Goal: Task Accomplishment & Management: Complete application form

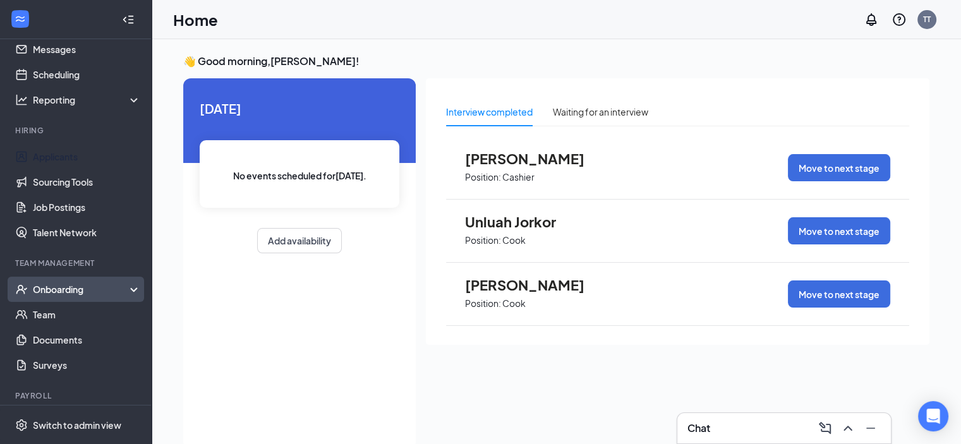
scroll to position [63, 0]
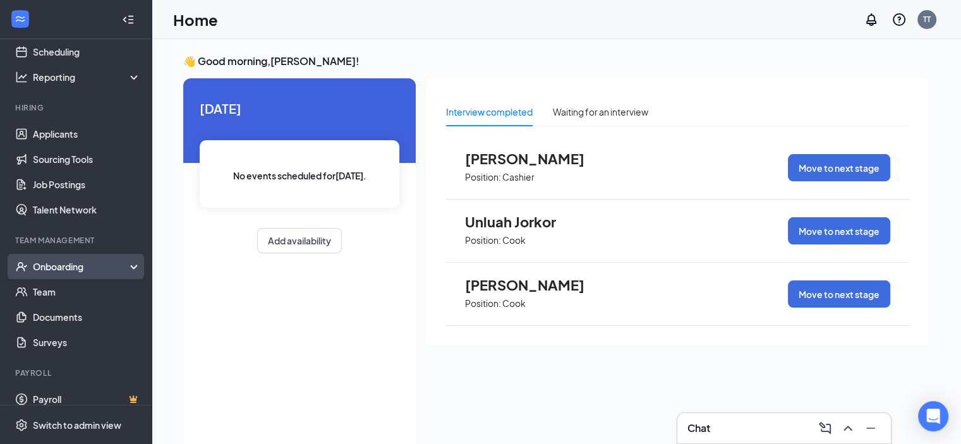
click at [125, 269] on div "Onboarding" at bounding box center [76, 266] width 152 height 25
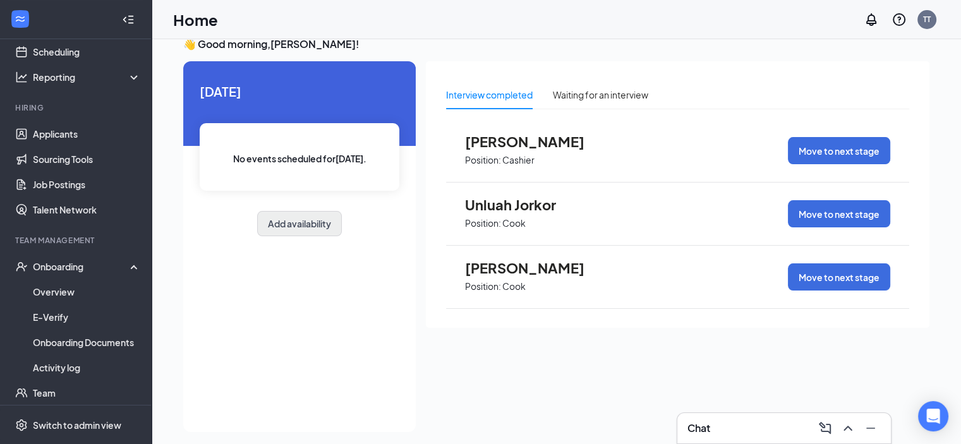
scroll to position [27, 0]
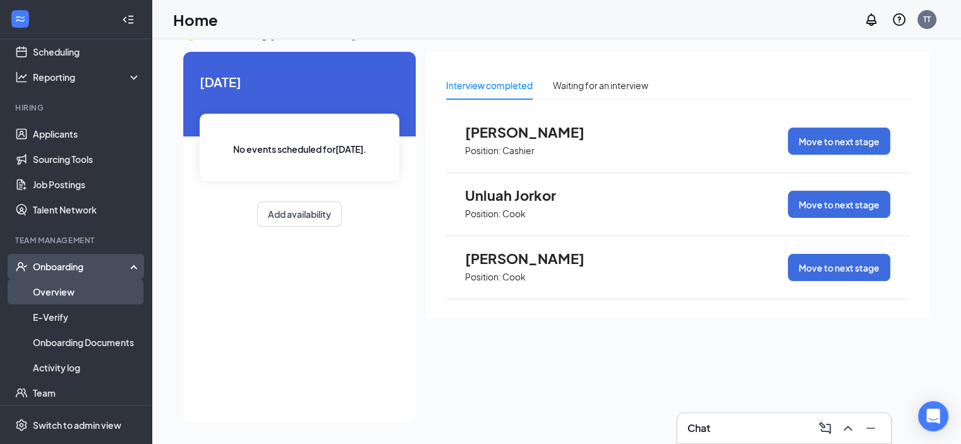
click at [62, 295] on link "Overview" at bounding box center [87, 291] width 108 height 25
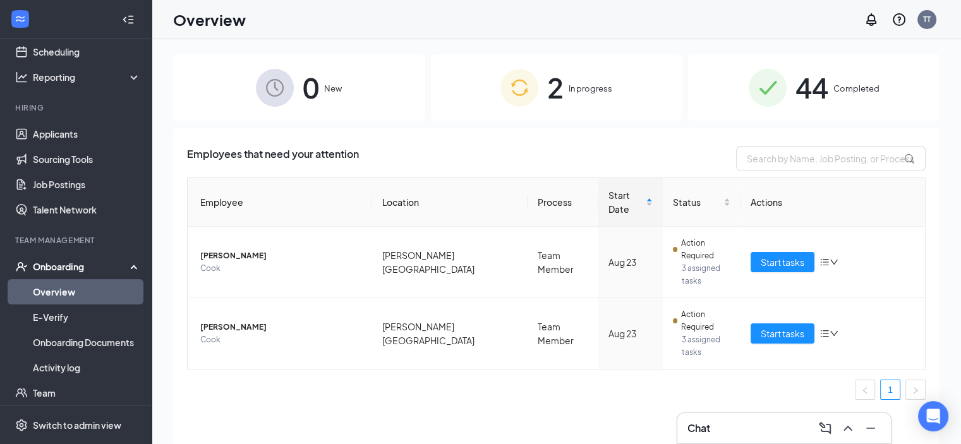
click at [591, 81] on div "2 In progress" at bounding box center [557, 87] width 252 height 66
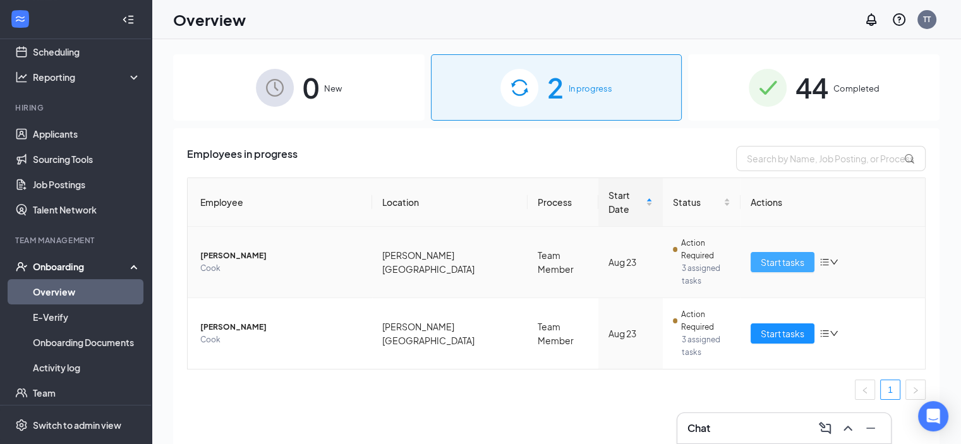
click at [756, 252] on button "Start tasks" at bounding box center [783, 262] width 64 height 20
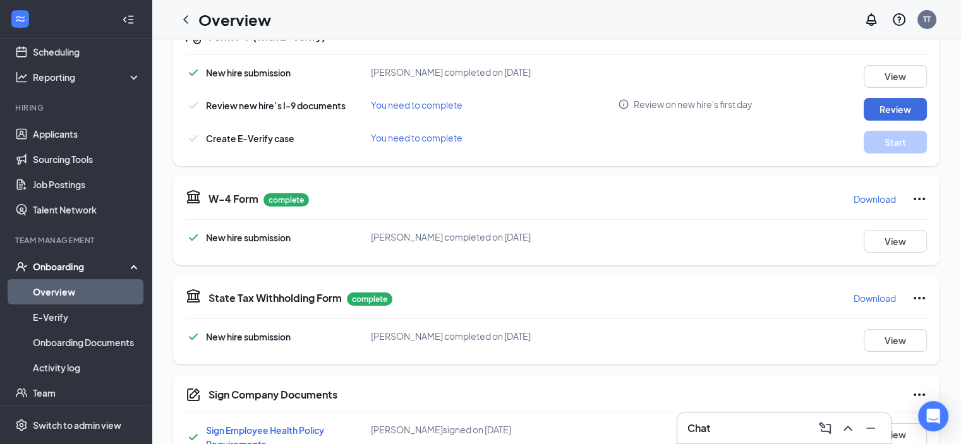
scroll to position [316, 0]
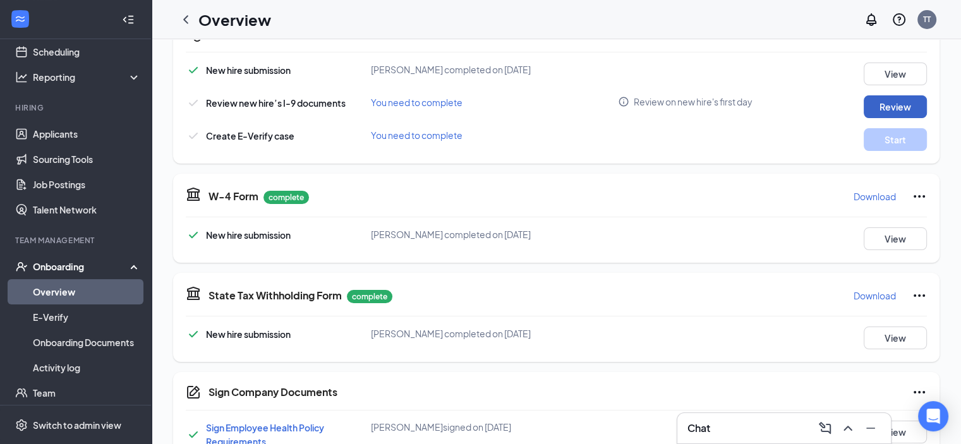
click at [901, 107] on button "Review" at bounding box center [895, 106] width 63 height 23
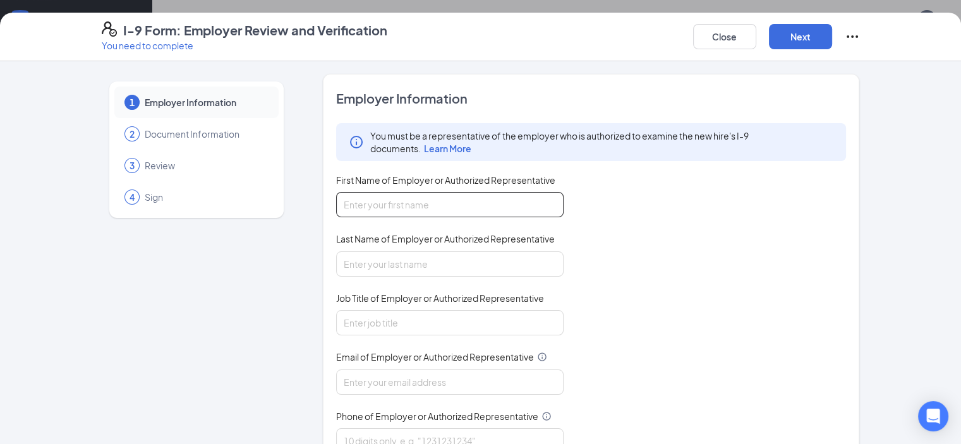
click at [351, 202] on input "First Name of Employer or Authorized Representative" at bounding box center [450, 204] width 228 height 25
type input "Timothy"
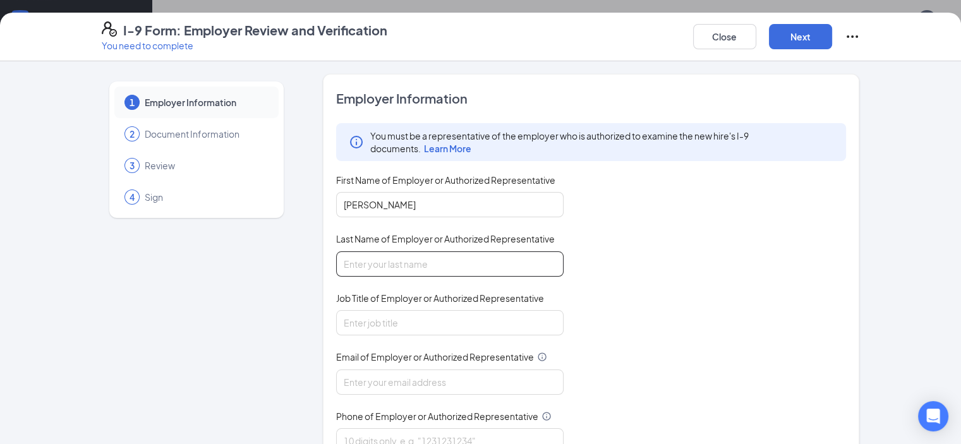
click at [427, 267] on input "Last Name of Employer or Authorized Representative" at bounding box center [450, 264] width 228 height 25
type input "Taylor"
click at [336, 327] on input "Job Title of Employer or Authorized Representative" at bounding box center [450, 322] width 228 height 25
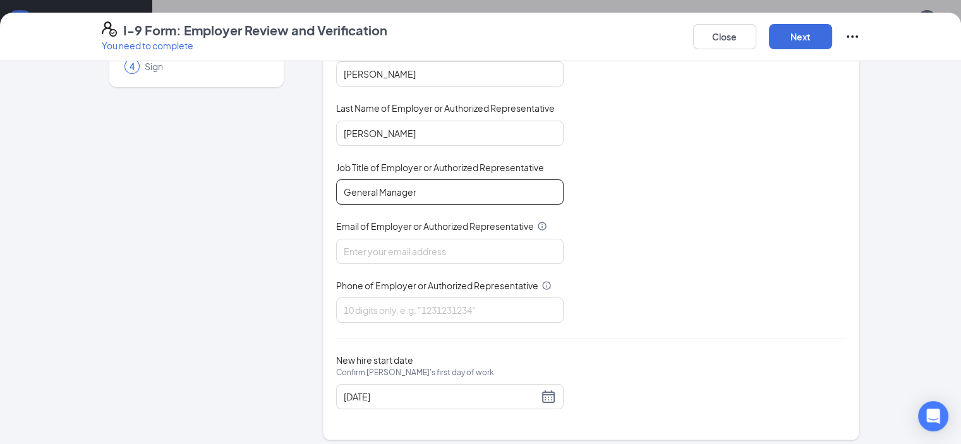
scroll to position [137, 0]
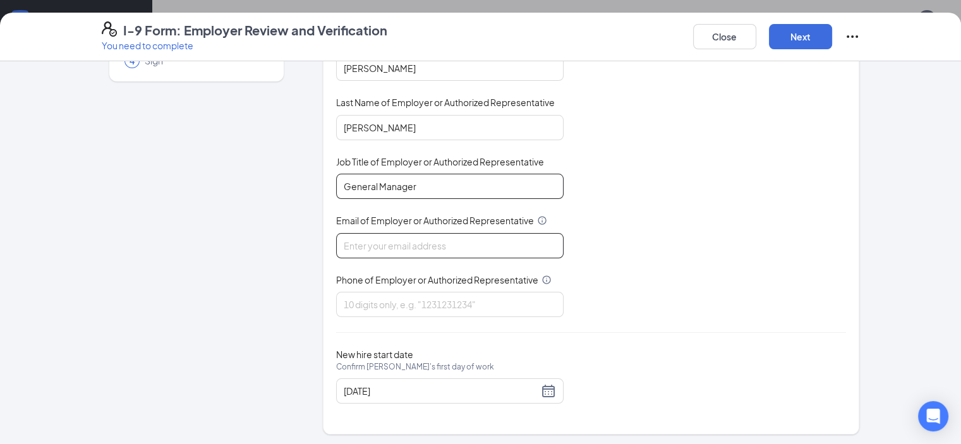
type input "General Manager"
click at [398, 236] on input "Email of Employer or Authorized Representative" at bounding box center [450, 245] width 228 height 25
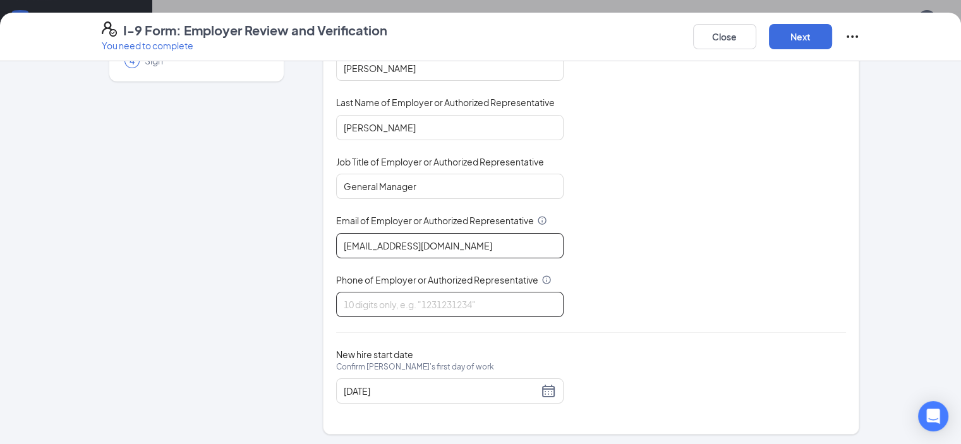
type input "ttaylor@zaxbysfsrg.com"
click at [355, 301] on input "Phone of Employer or Authorized Representative" at bounding box center [450, 304] width 228 height 25
type input "7062010213"
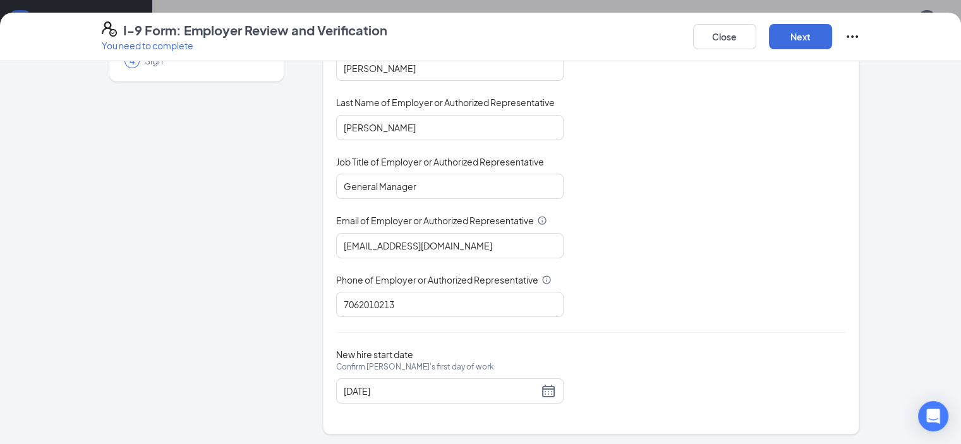
click at [745, 353] on div "New hire start date Confirm Justin J JR.'s first day of work 08/23/2025" at bounding box center [591, 376] width 511 height 55
click at [512, 391] on div "08/23/2025" at bounding box center [450, 391] width 212 height 15
click at [517, 389] on div "08/23/2025" at bounding box center [450, 391] width 212 height 15
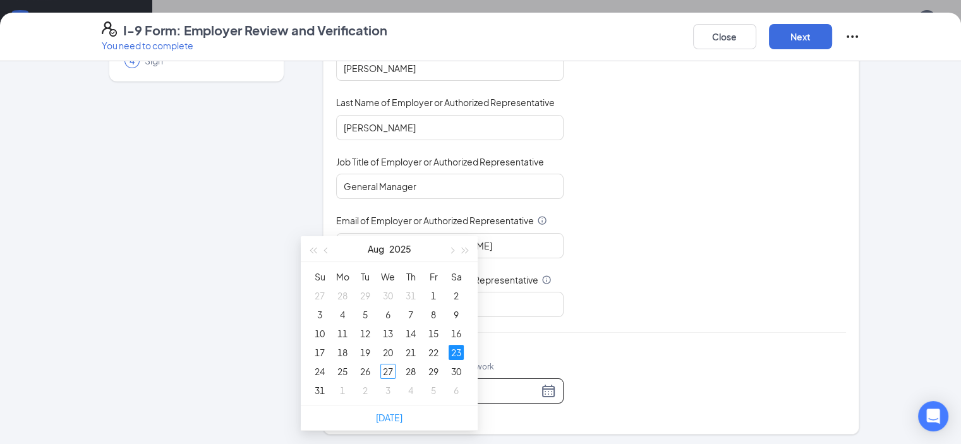
scroll to position [190, 0]
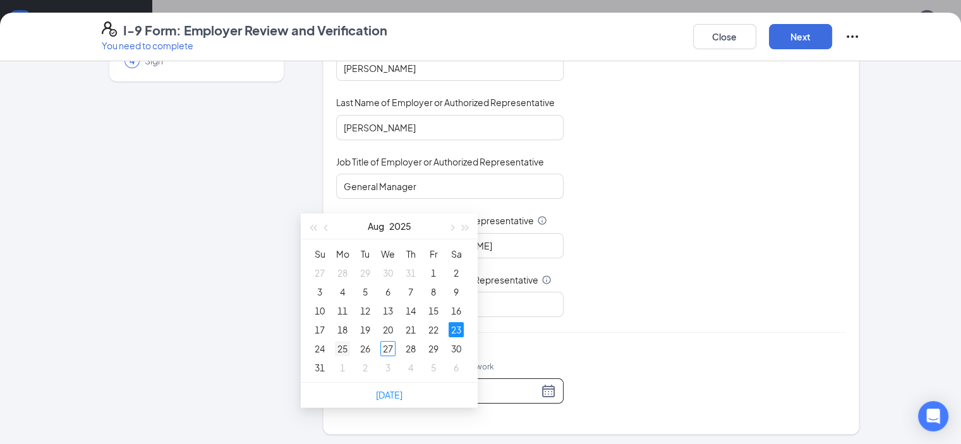
type input "08/25/2025"
click at [343, 351] on div "25" at bounding box center [342, 348] width 15 height 15
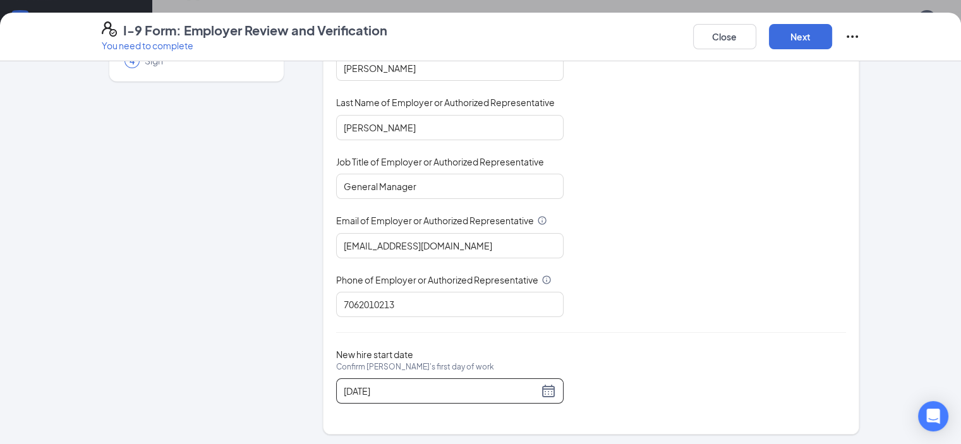
click at [597, 331] on div "Employer Information You must be a representative of the employer who is author…" at bounding box center [591, 186] width 511 height 466
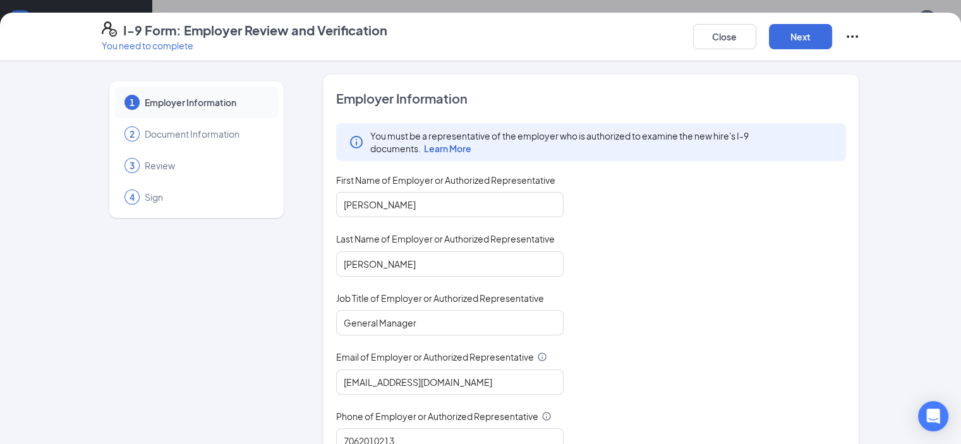
scroll to position [137, 0]
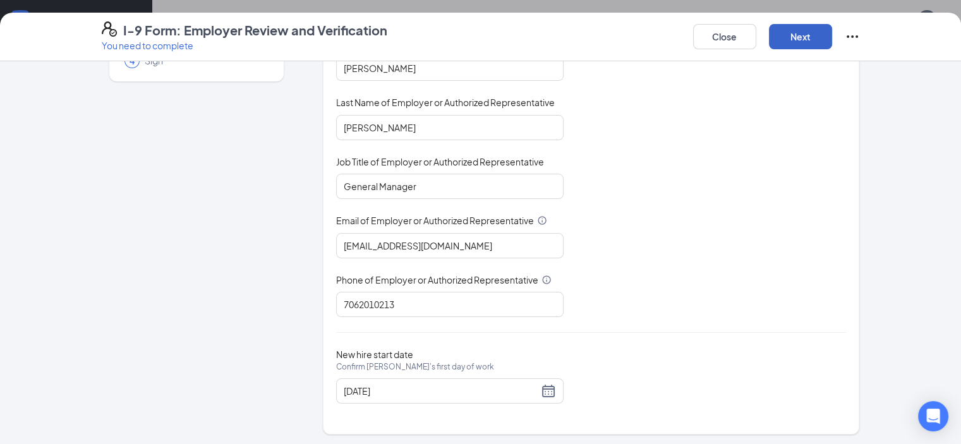
click at [832, 42] on button "Next" at bounding box center [800, 36] width 63 height 25
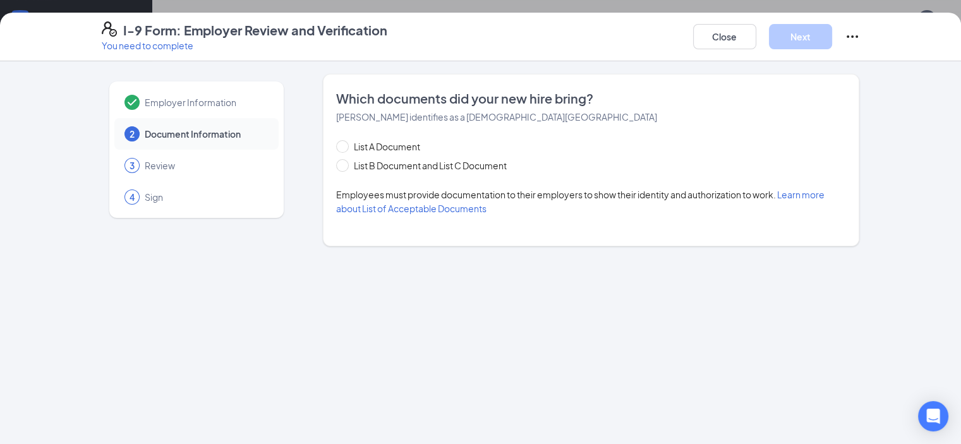
scroll to position [0, 0]
click at [336, 150] on span at bounding box center [342, 146] width 13 height 13
click at [336, 149] on input "List A Document" at bounding box center [340, 144] width 9 height 9
radio input "true"
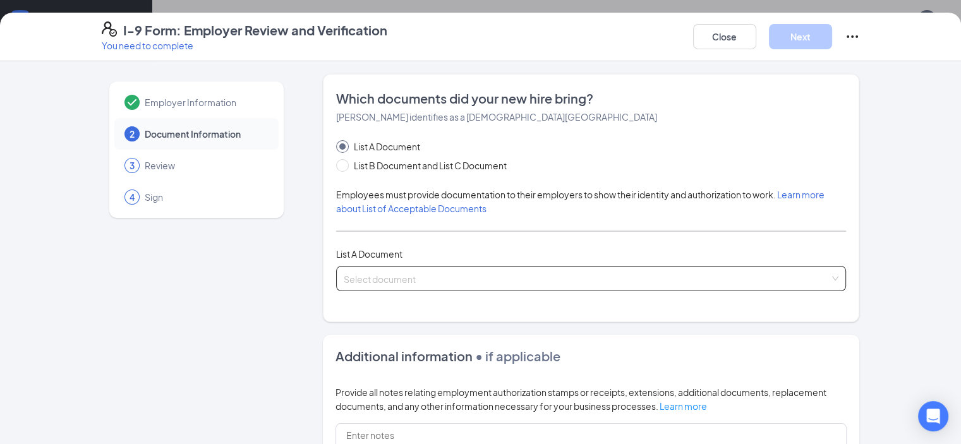
click at [847, 276] on div "Select document" at bounding box center [591, 278] width 511 height 25
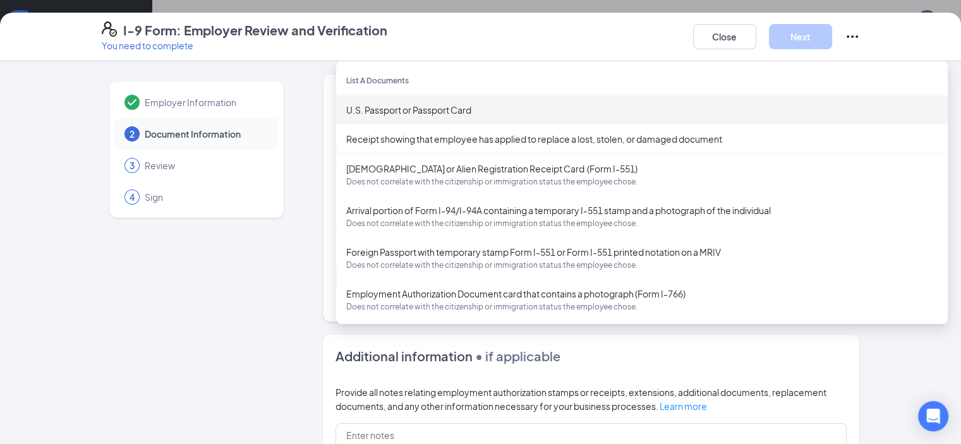
click at [447, 107] on div "U.S. Passport or Passport Card" at bounding box center [642, 110] width 592 height 14
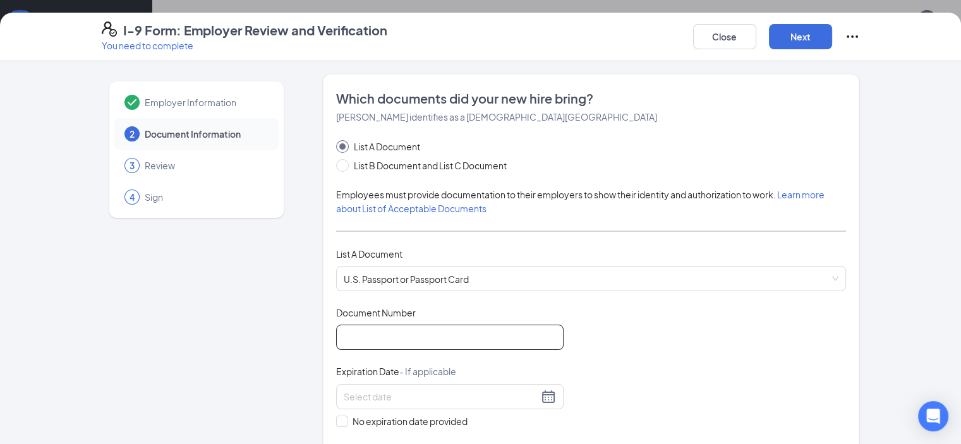
click at [356, 341] on input "Document Number" at bounding box center [450, 337] width 228 height 25
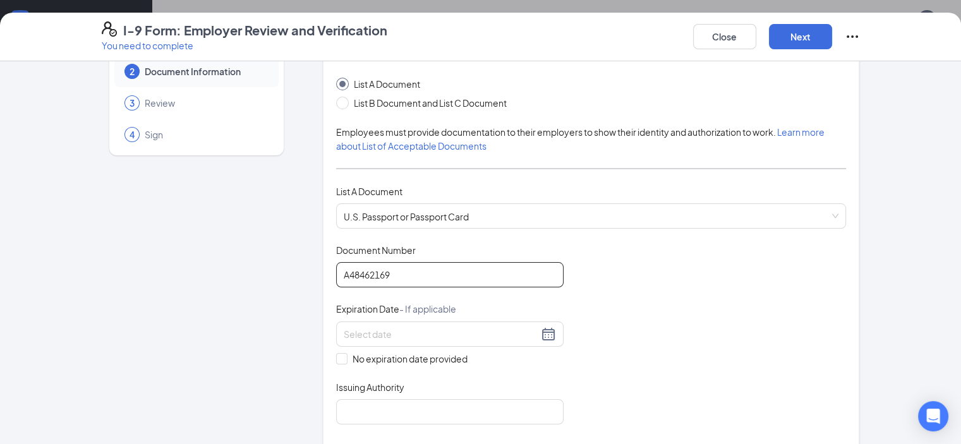
scroll to position [63, 0]
type input "A48462169"
click at [355, 332] on input at bounding box center [441, 334] width 195 height 14
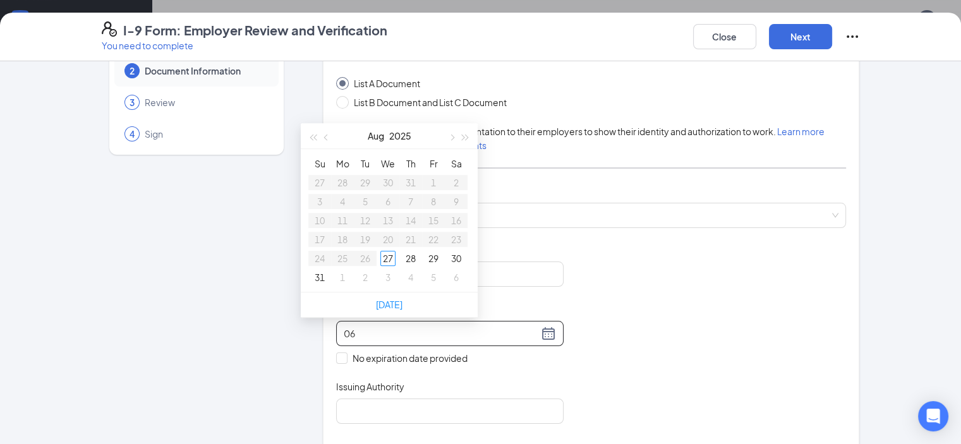
type input "0"
click at [411, 202] on div "6" at bounding box center [410, 201] width 15 height 15
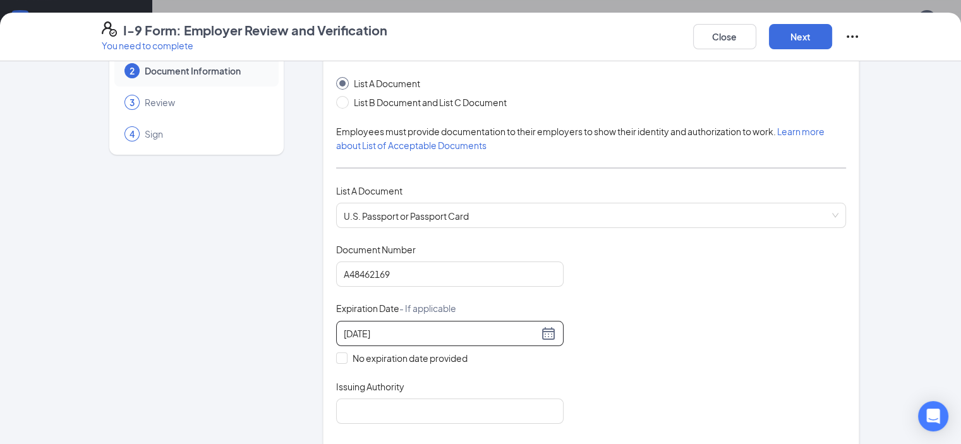
type input "07/06/2034"
click at [660, 308] on div "Document Title U.S. Passport or Passport Card Document Number A48462169 Expirat…" at bounding box center [591, 333] width 511 height 181
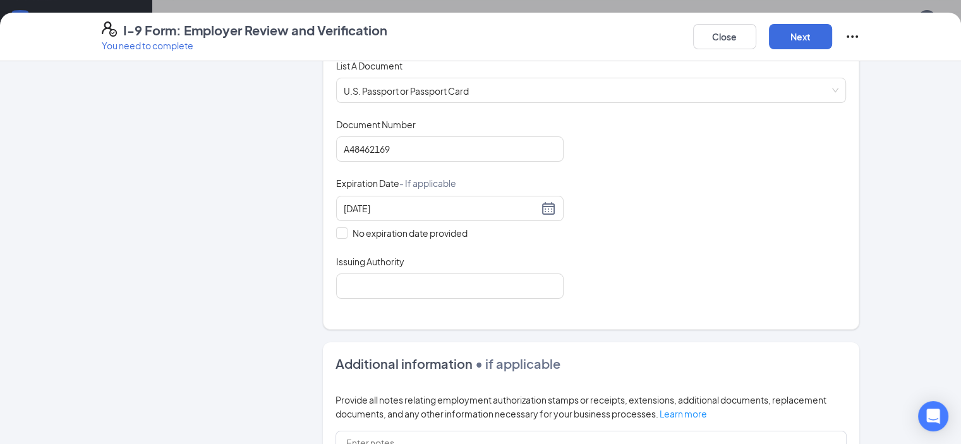
scroll to position [190, 0]
click at [454, 284] on input "Issuing Authority" at bounding box center [450, 284] width 228 height 25
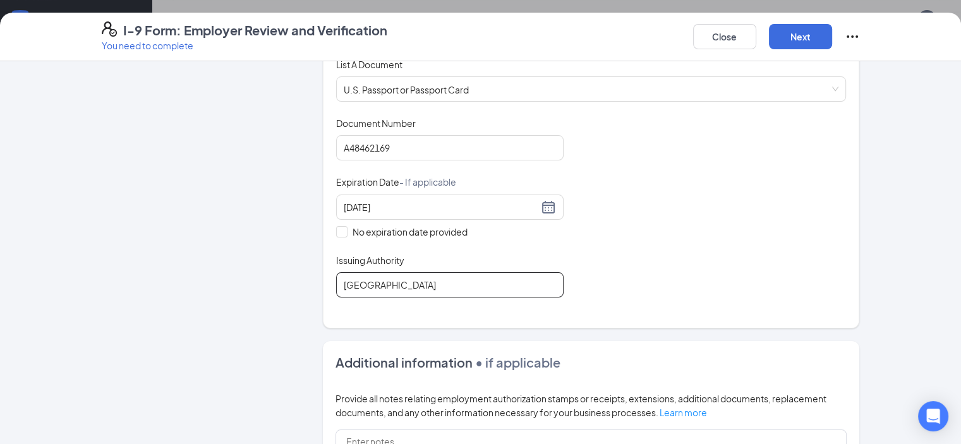
type input "United States of America"
click at [584, 232] on div "Document Title U.S. Passport or Passport Card Document Number A48462169 Expirat…" at bounding box center [591, 207] width 511 height 181
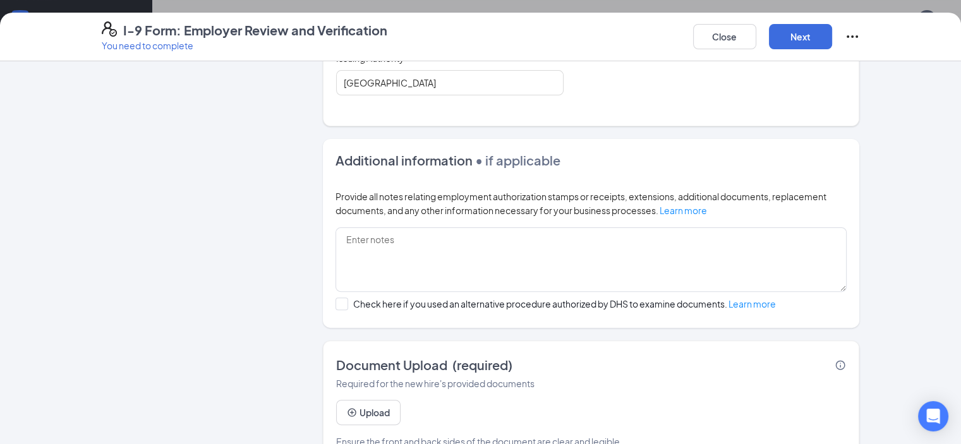
scroll to position [422, 0]
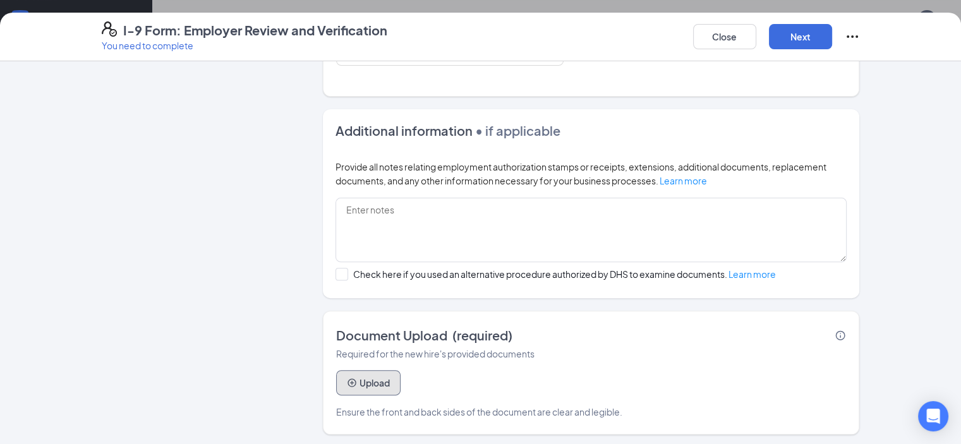
click at [346, 370] on button "Upload" at bounding box center [368, 382] width 64 height 25
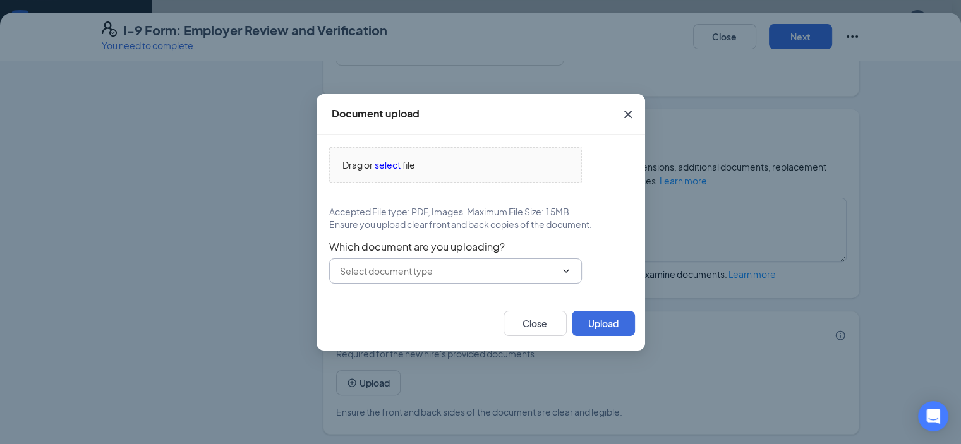
click at [571, 277] on span at bounding box center [455, 270] width 253 height 25
click at [458, 298] on div "U.S. Passport or Passport Card" at bounding box center [401, 300] width 125 height 14
type input "U.S. Passport or Passport Card"
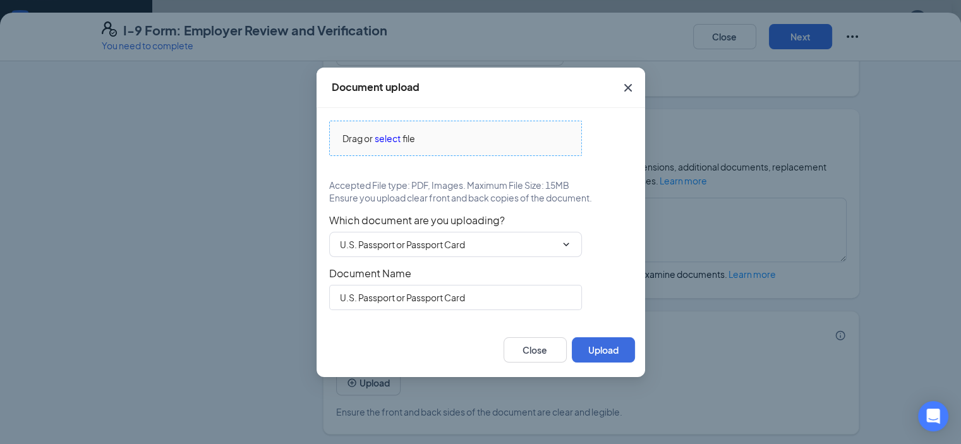
click at [384, 136] on span "select" at bounding box center [388, 138] width 26 height 14
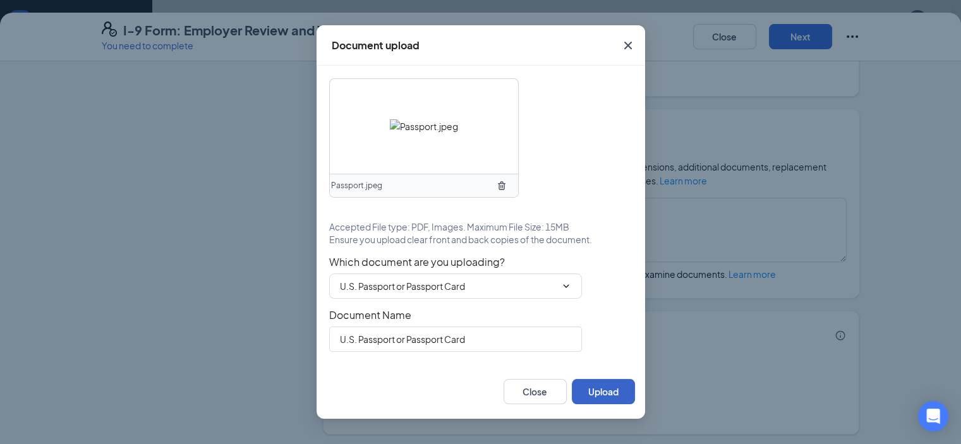
click at [589, 392] on button "Upload" at bounding box center [603, 391] width 63 height 25
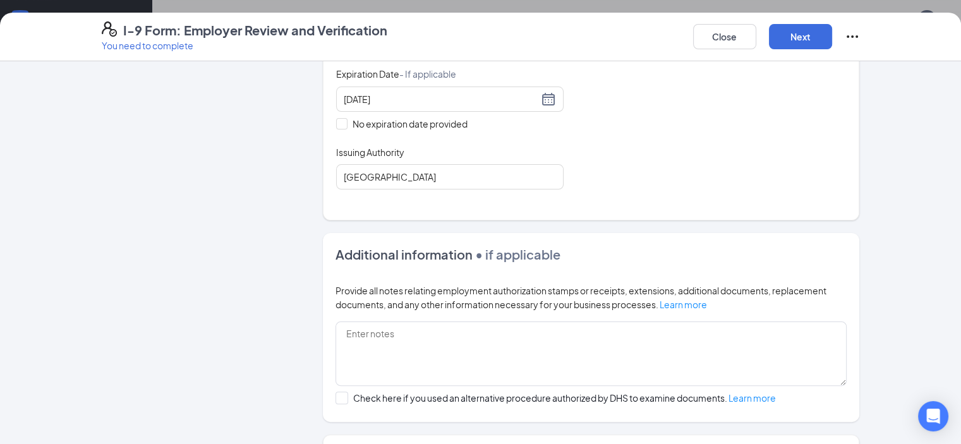
scroll to position [99, 0]
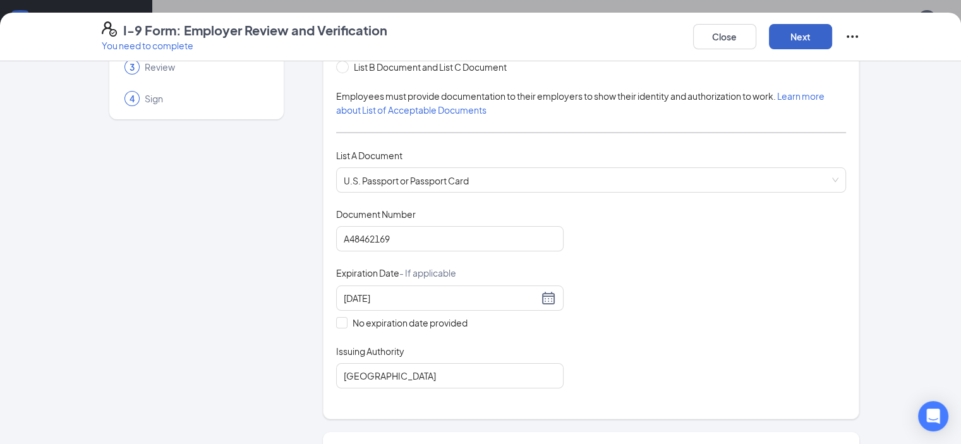
click at [832, 38] on button "Next" at bounding box center [800, 36] width 63 height 25
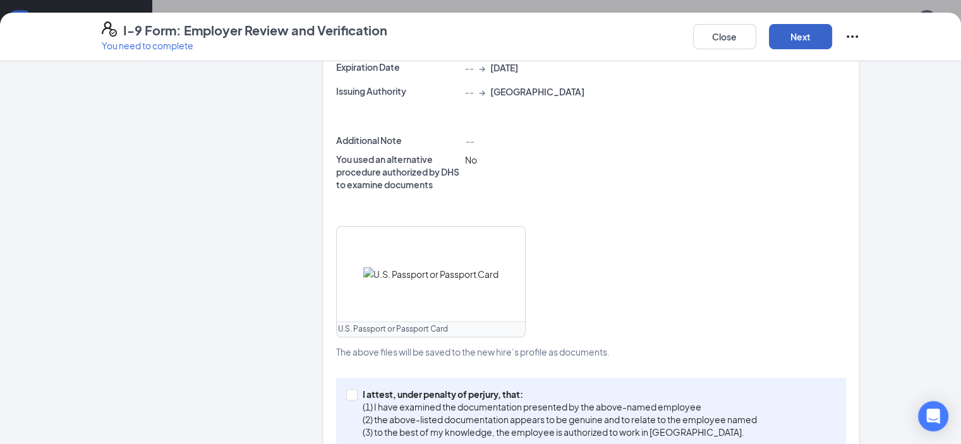
scroll to position [401, 0]
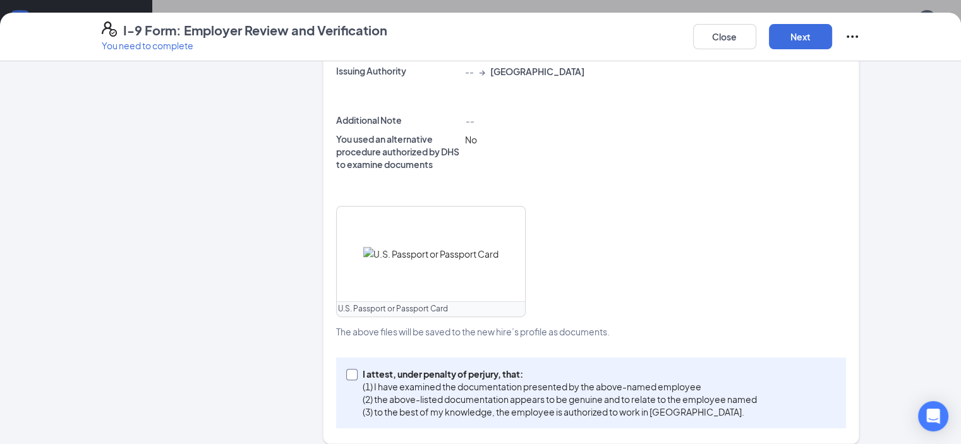
click at [346, 369] on input "I attest, under penalty of perjury, that: (1) I have examined the documentation…" at bounding box center [350, 373] width 9 height 9
checkbox input "true"
click at [832, 30] on button "Next" at bounding box center [800, 36] width 63 height 25
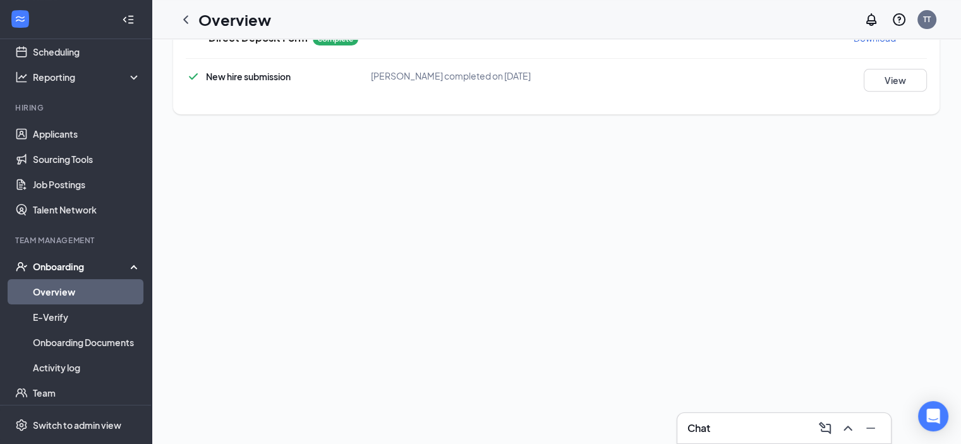
scroll to position [0, 0]
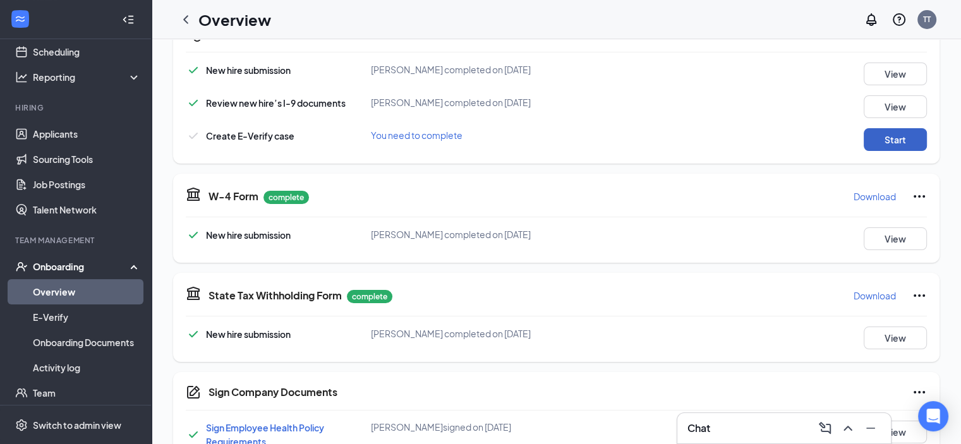
click at [877, 130] on button "Start" at bounding box center [895, 139] width 63 height 23
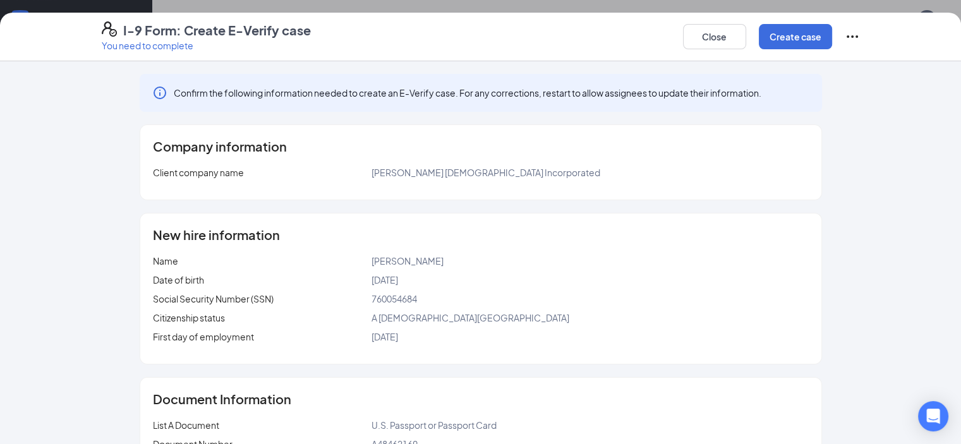
scroll to position [77, 0]
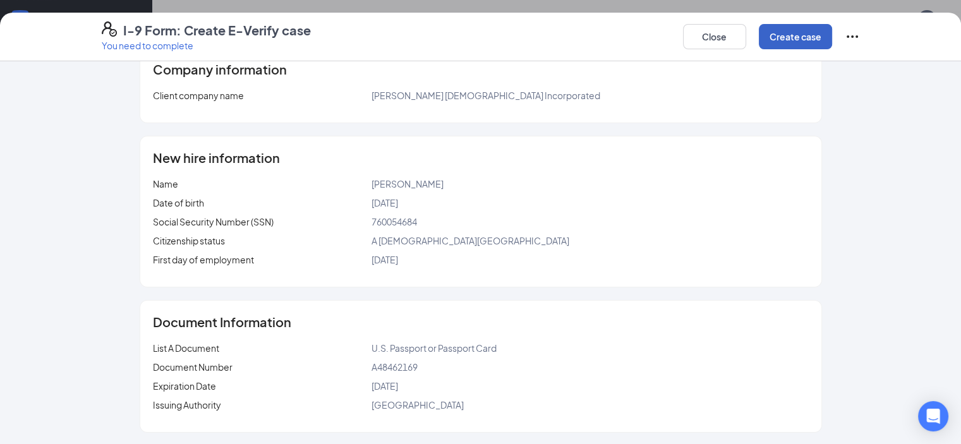
click at [832, 32] on button "Create case" at bounding box center [795, 36] width 73 height 25
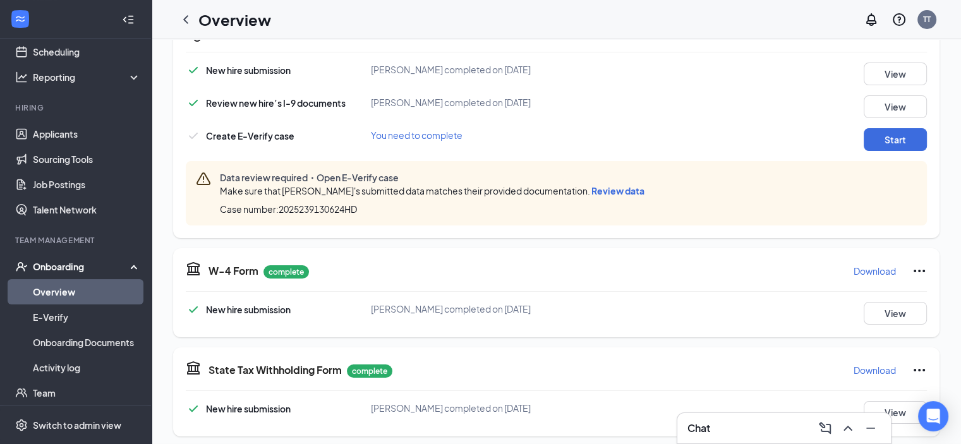
scroll to position [233, 0]
click at [592, 189] on span "Review data" at bounding box center [618, 190] width 53 height 11
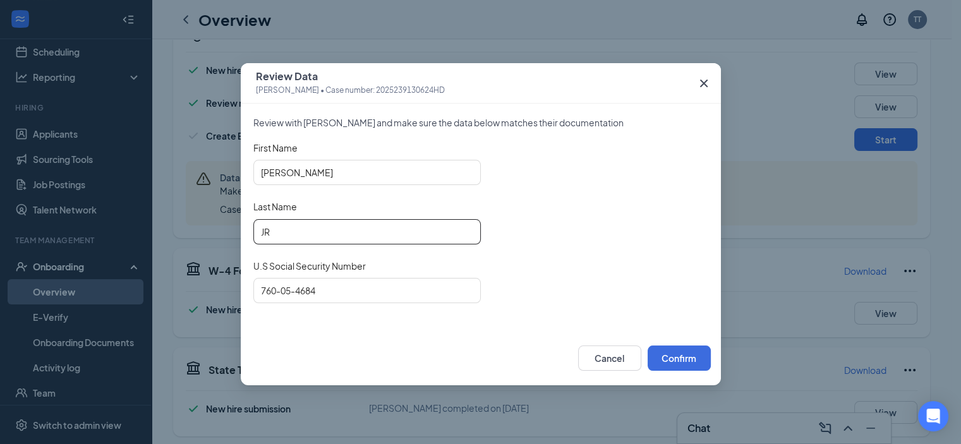
click at [319, 236] on input "JR" at bounding box center [367, 231] width 228 height 25
type input "J"
type input "Jones"
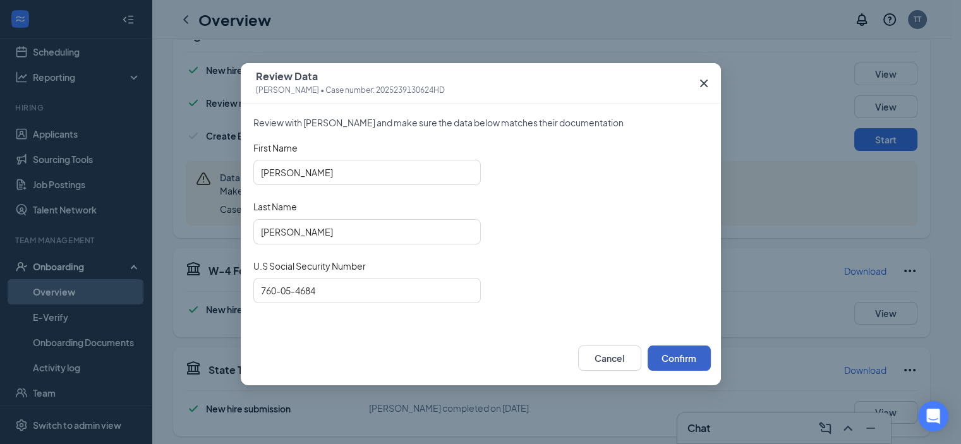
click at [692, 351] on button "Confirm" at bounding box center [679, 358] width 63 height 25
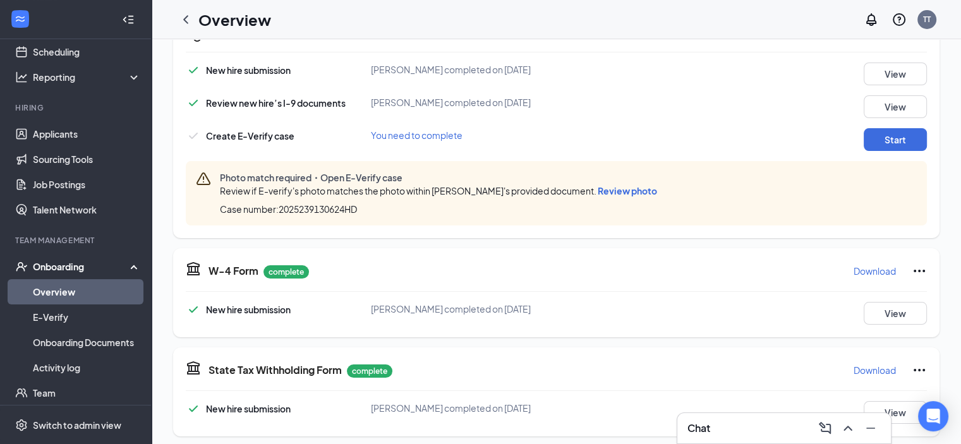
click at [598, 189] on span "Review photo" at bounding box center [627, 190] width 59 height 11
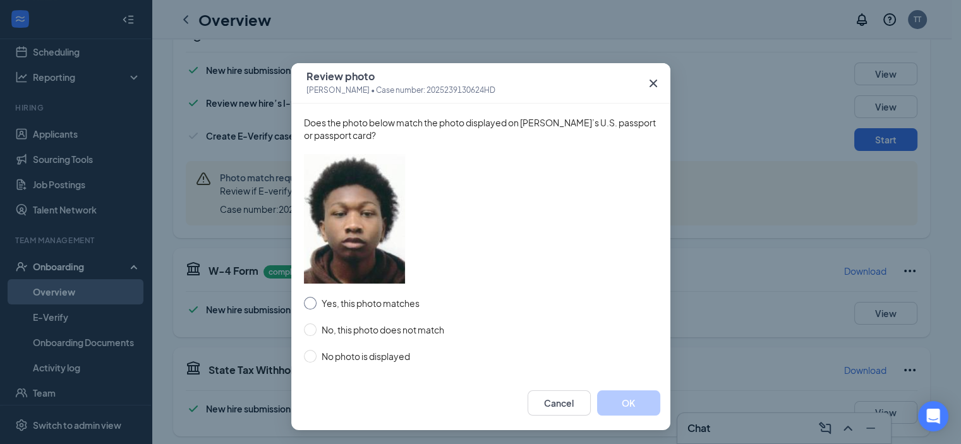
click at [304, 300] on input "Yes, this photo matches" at bounding box center [310, 303] width 13 height 13
radio input "true"
click at [626, 408] on button "OK" at bounding box center [628, 403] width 63 height 25
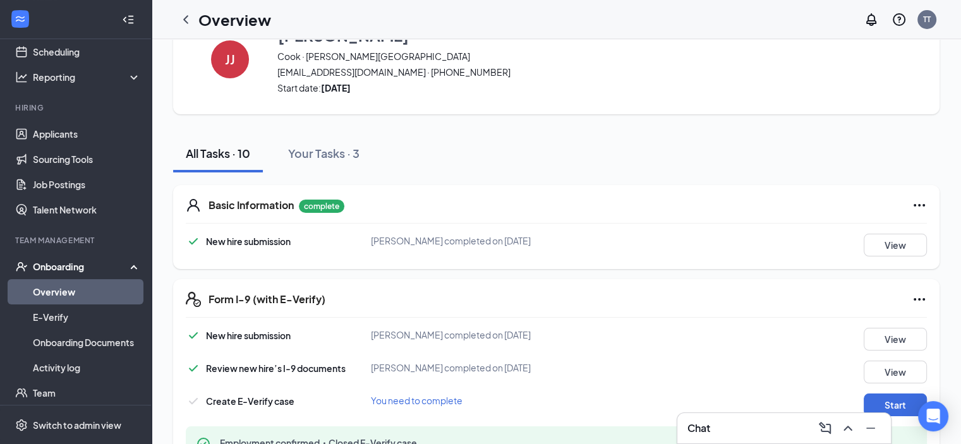
scroll to position [126, 0]
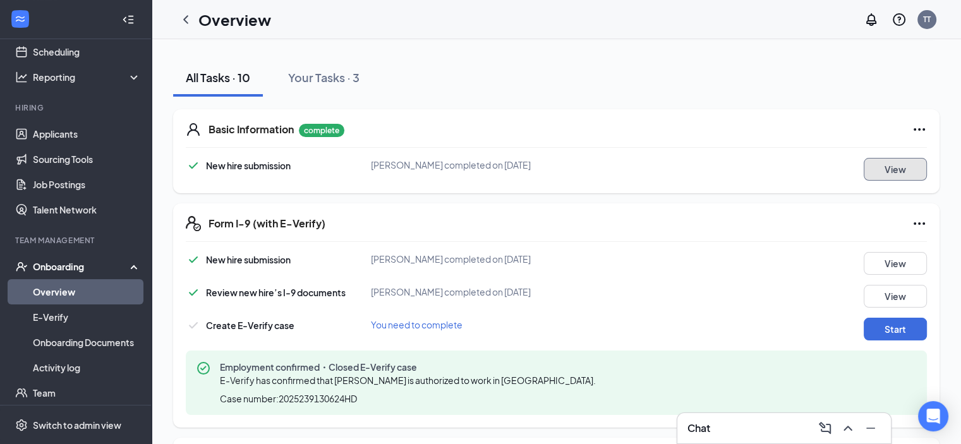
click at [897, 169] on button "View" at bounding box center [895, 169] width 63 height 23
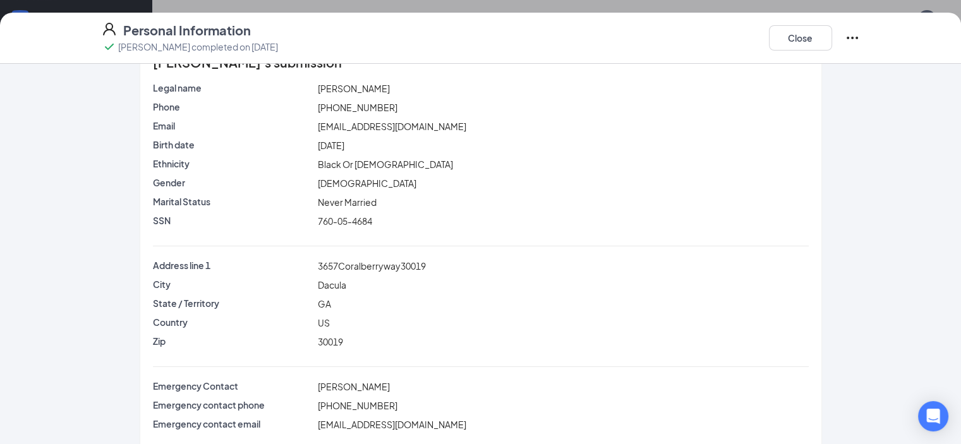
scroll to position [56, 0]
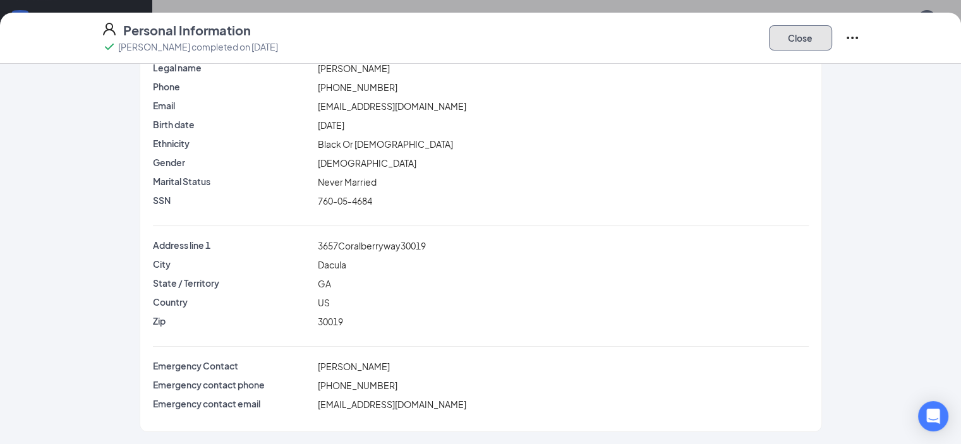
click at [832, 37] on button "Close" at bounding box center [800, 37] width 63 height 25
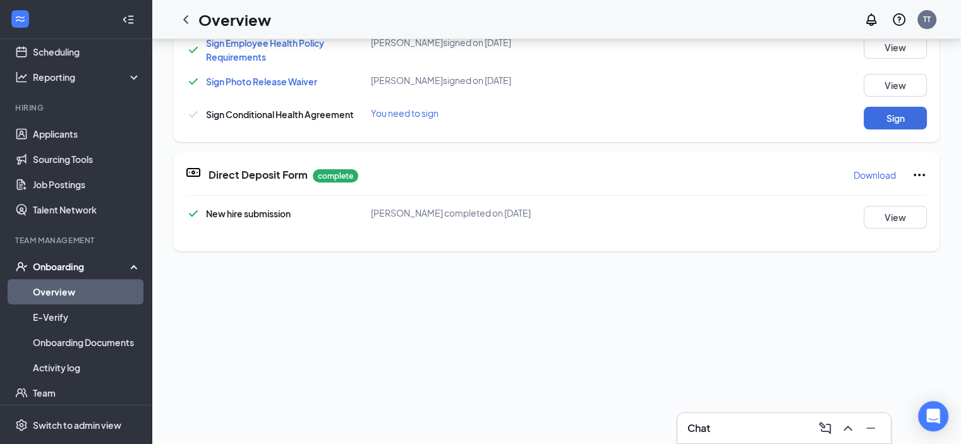
scroll to position [745, 0]
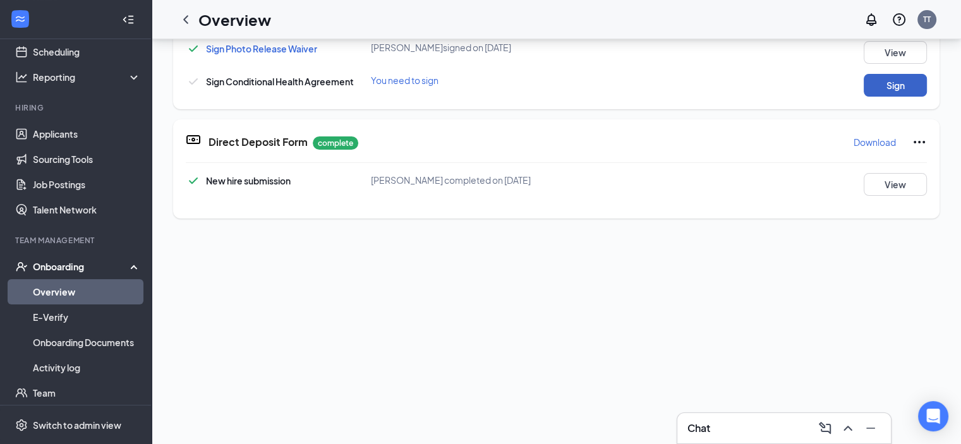
click at [864, 83] on button "Sign" at bounding box center [895, 85] width 63 height 23
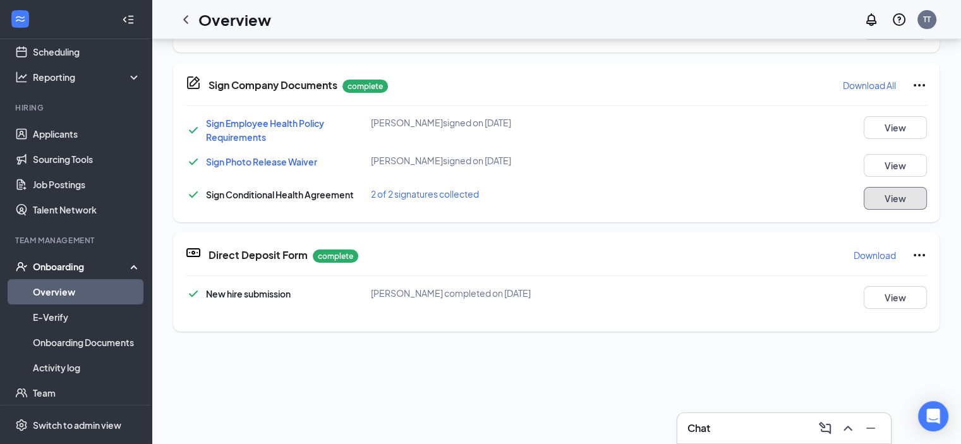
scroll to position [492, 0]
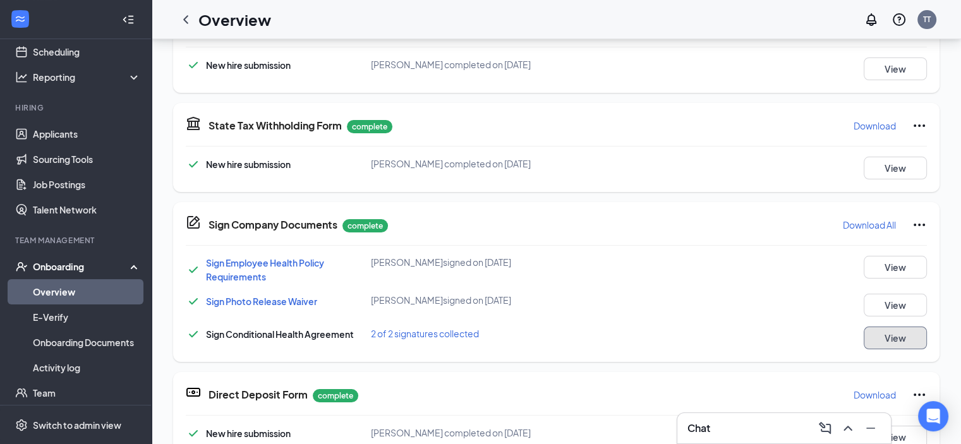
click at [865, 339] on button "View" at bounding box center [895, 338] width 63 height 23
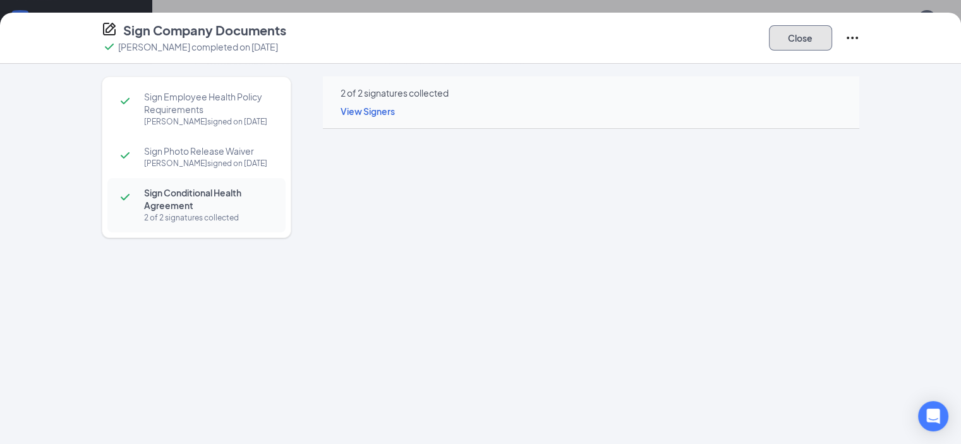
click at [832, 38] on button "Close" at bounding box center [800, 37] width 63 height 25
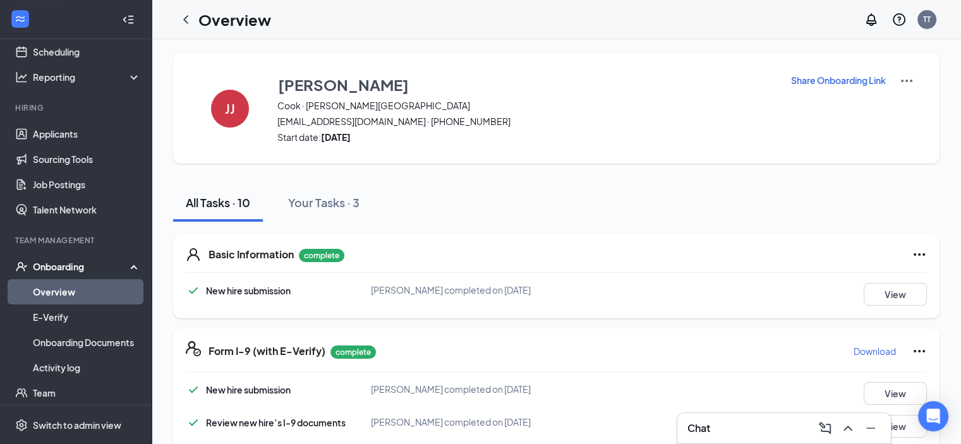
scroll to position [0, 0]
click at [310, 202] on div "Your Tasks · 3" at bounding box center [323, 204] width 71 height 16
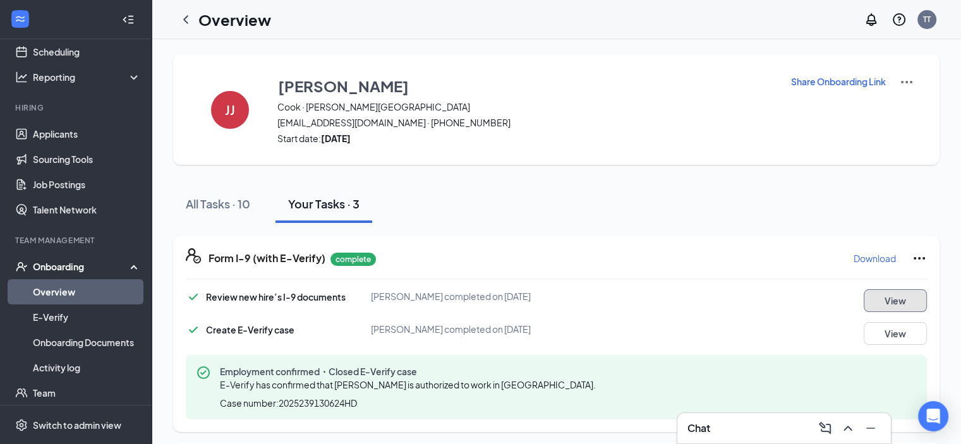
click at [893, 305] on button "View" at bounding box center [895, 300] width 63 height 23
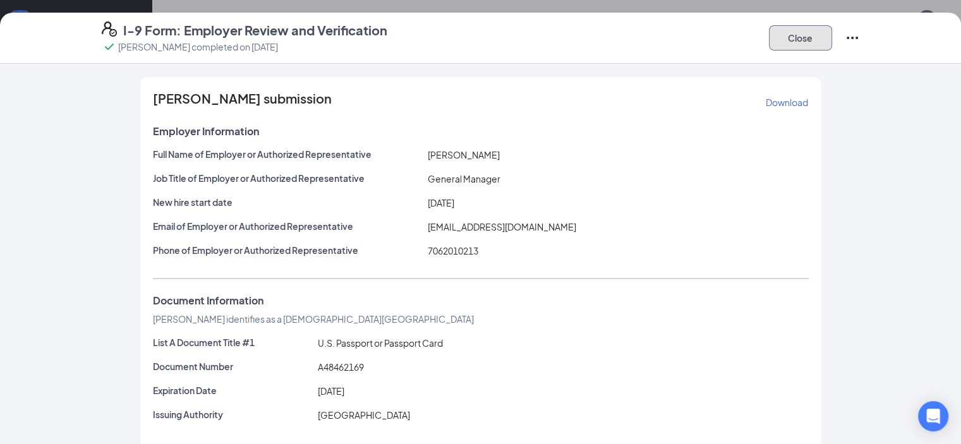
click at [832, 41] on button "Close" at bounding box center [800, 37] width 63 height 25
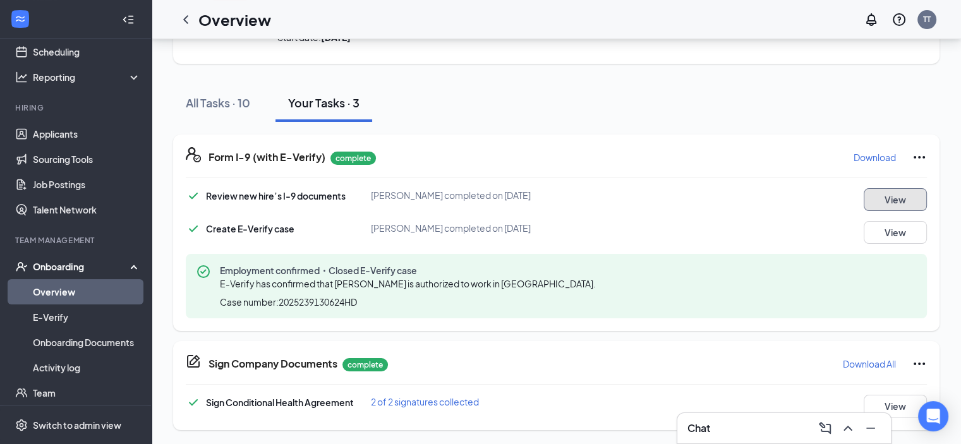
scroll to position [101, 0]
click at [193, 97] on div "All Tasks · 10" at bounding box center [218, 103] width 64 height 16
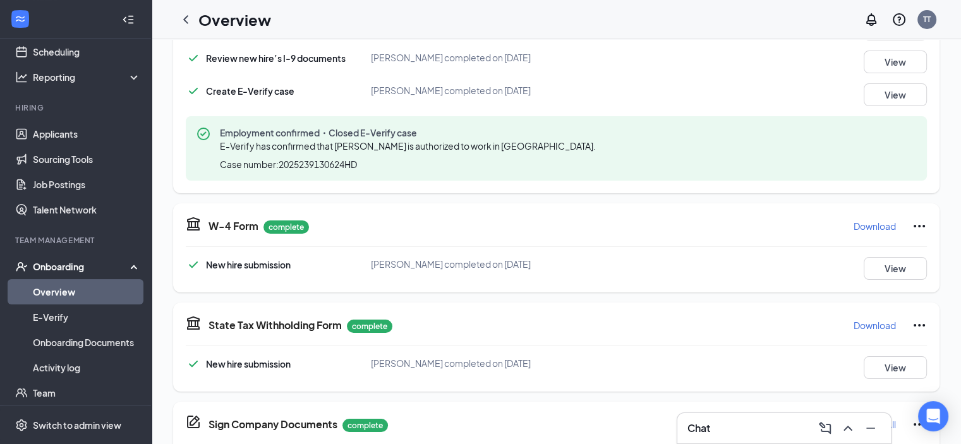
scroll to position [176, 0]
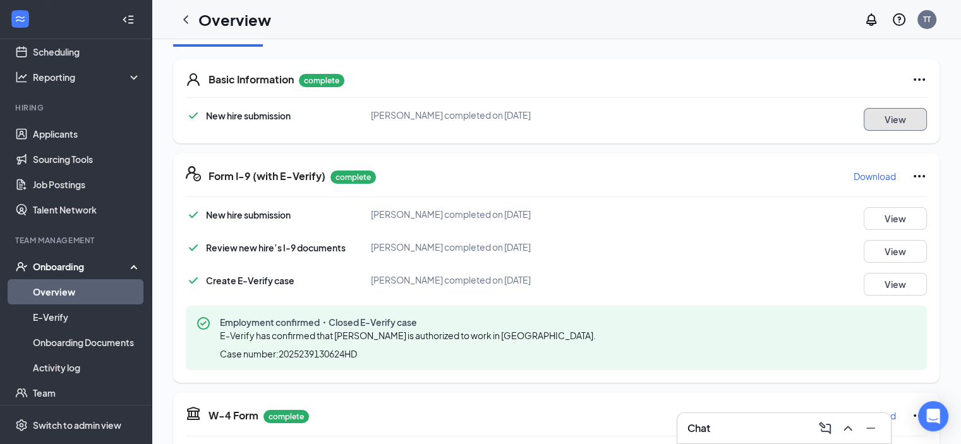
click at [870, 113] on button "View" at bounding box center [895, 119] width 63 height 23
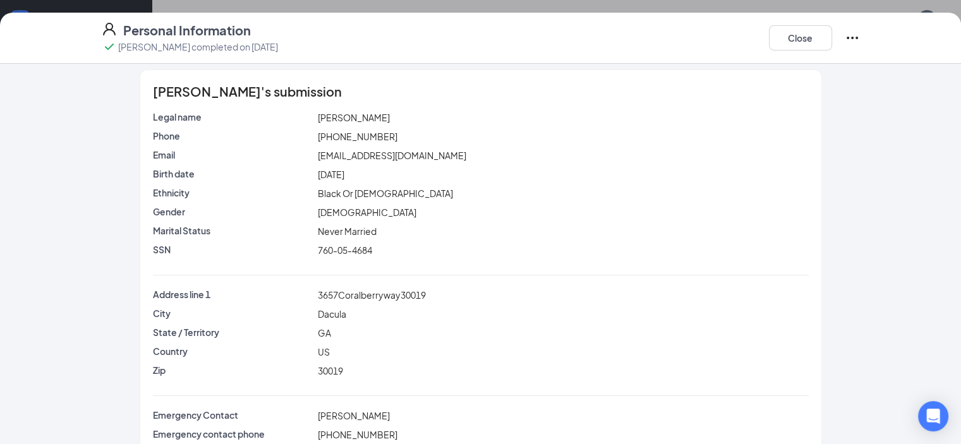
scroll to position [0, 0]
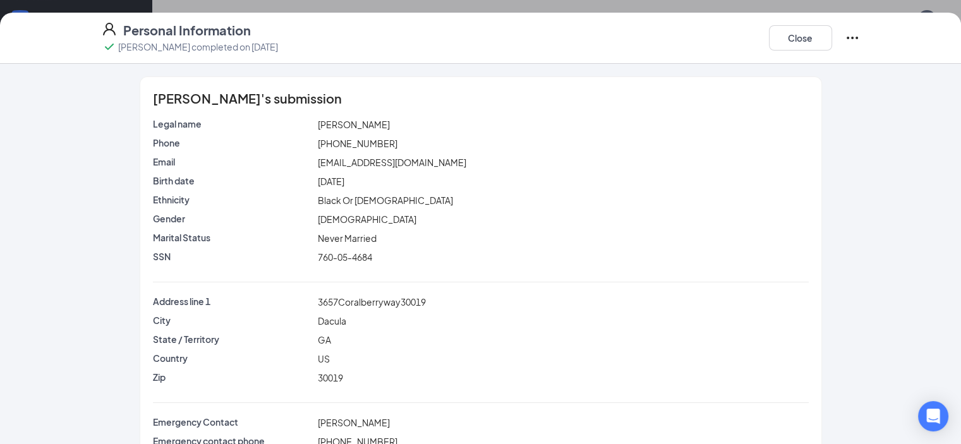
click at [860, 35] on icon "Ellipses" at bounding box center [852, 37] width 15 height 15
click at [632, 167] on div "justinjonesjr5@gmail.com" at bounding box center [563, 162] width 496 height 14
click at [832, 38] on button "Close" at bounding box center [800, 37] width 63 height 25
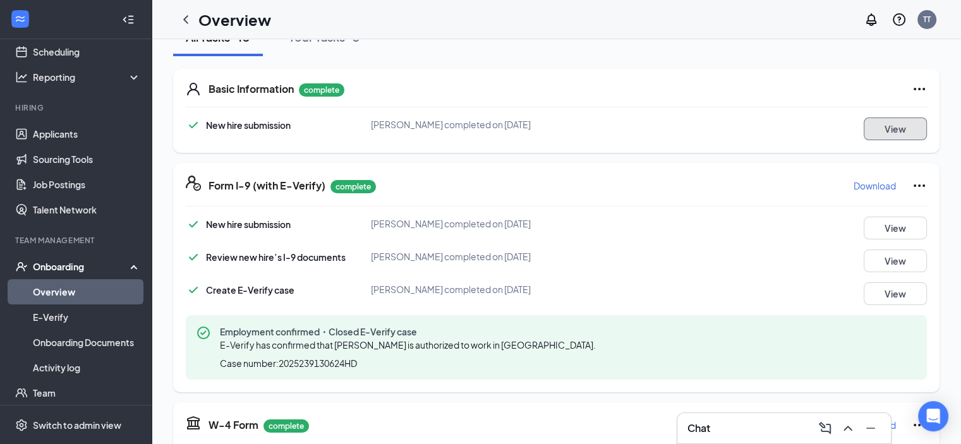
scroll to position [190, 0]
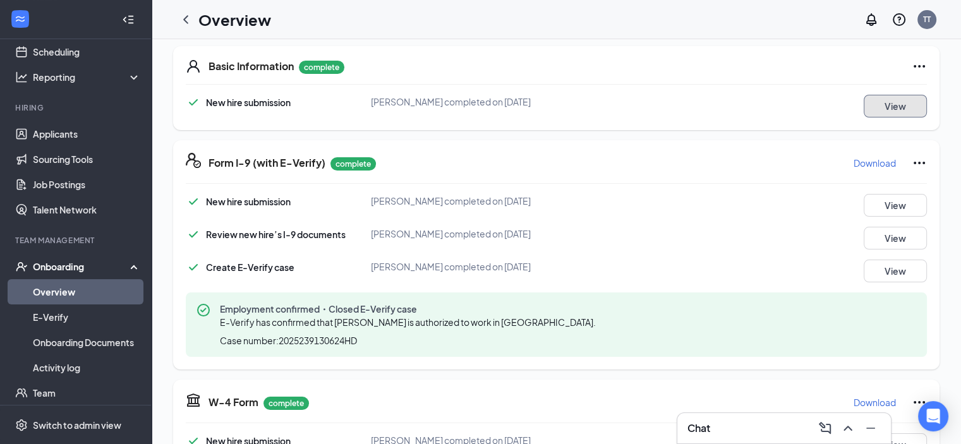
click at [865, 100] on button "View" at bounding box center [895, 106] width 63 height 23
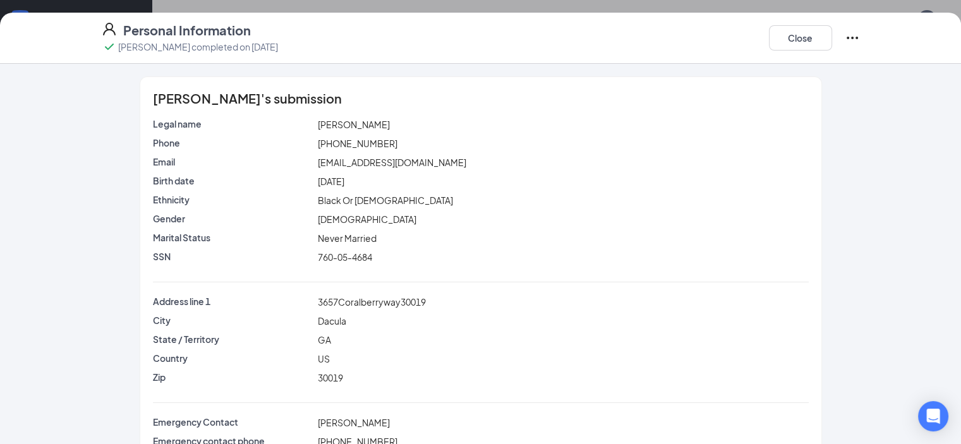
scroll to position [189, 0]
click at [832, 40] on button "Close" at bounding box center [800, 37] width 63 height 25
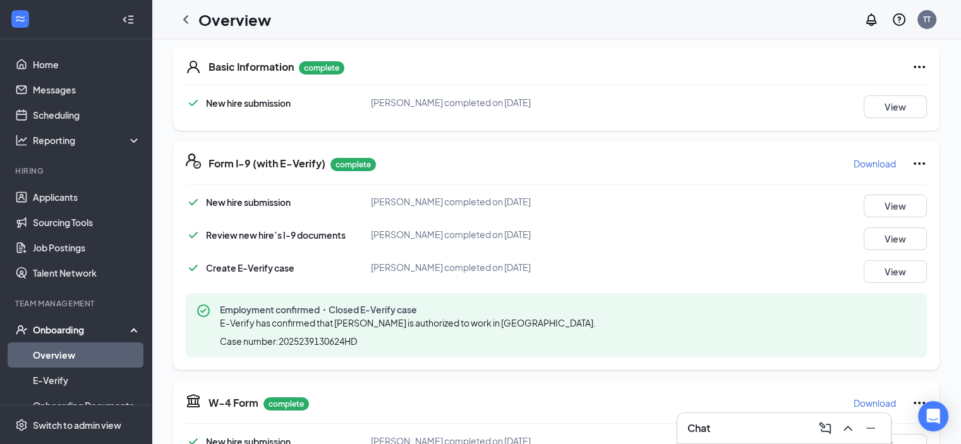
click at [70, 355] on link "Overview" at bounding box center [87, 355] width 108 height 25
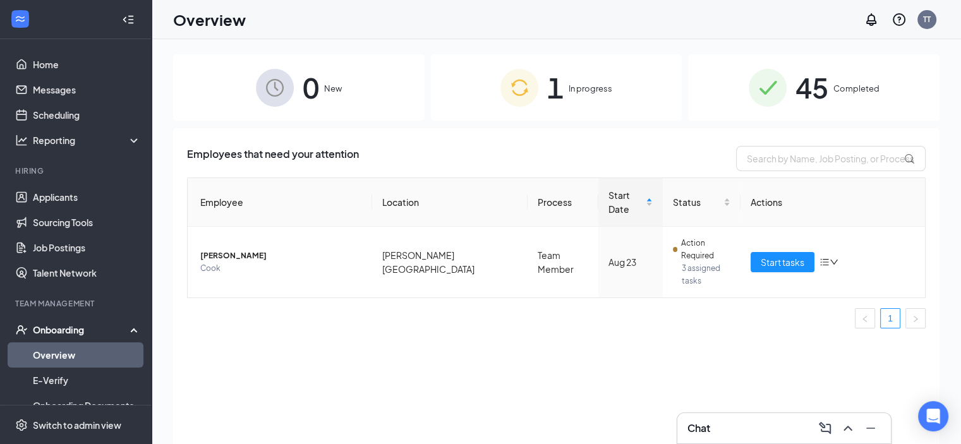
click at [561, 90] on span "1" at bounding box center [555, 88] width 16 height 44
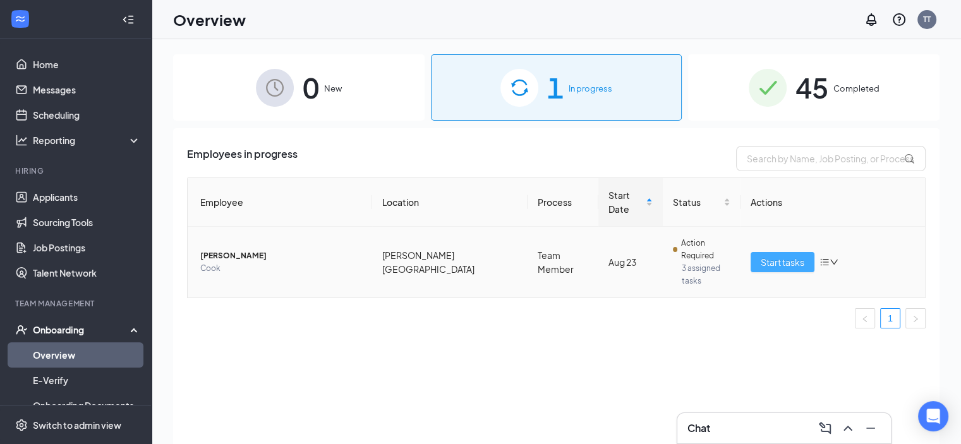
click at [801, 255] on span "Start tasks" at bounding box center [783, 262] width 44 height 14
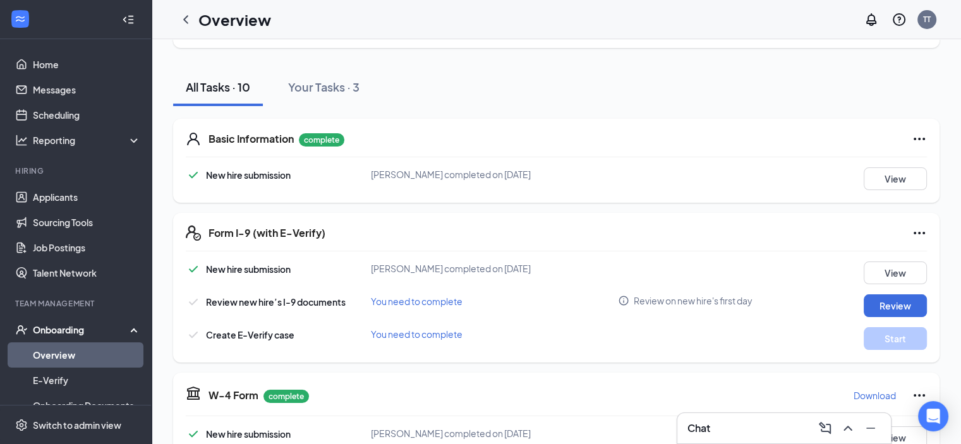
scroll to position [190, 0]
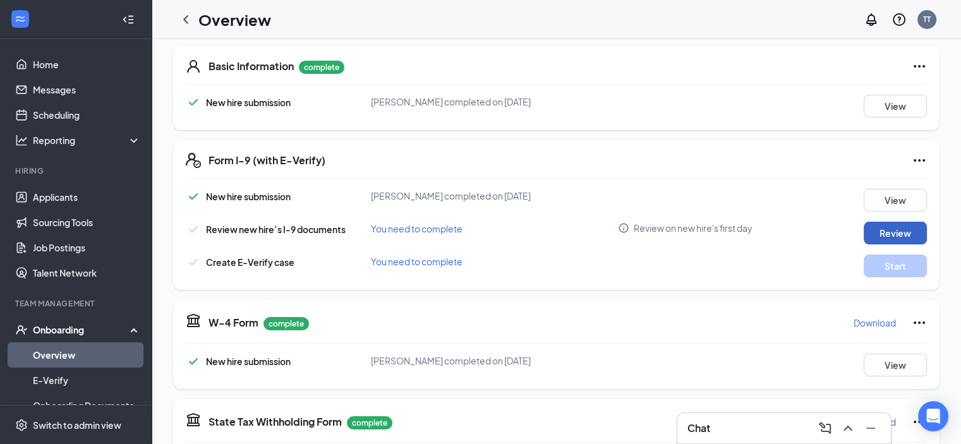
click at [884, 230] on button "Review" at bounding box center [895, 233] width 63 height 23
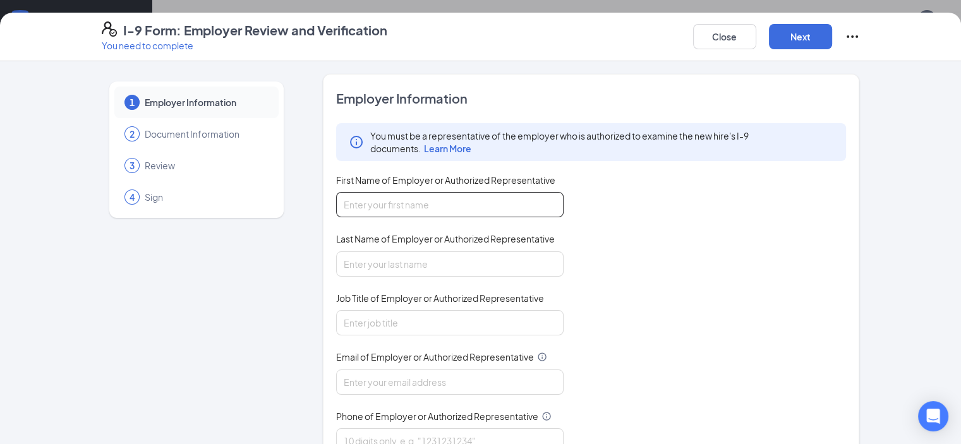
click at [392, 205] on input "First Name of Employer or Authorized Representative" at bounding box center [450, 204] width 228 height 25
type input "Timothy"
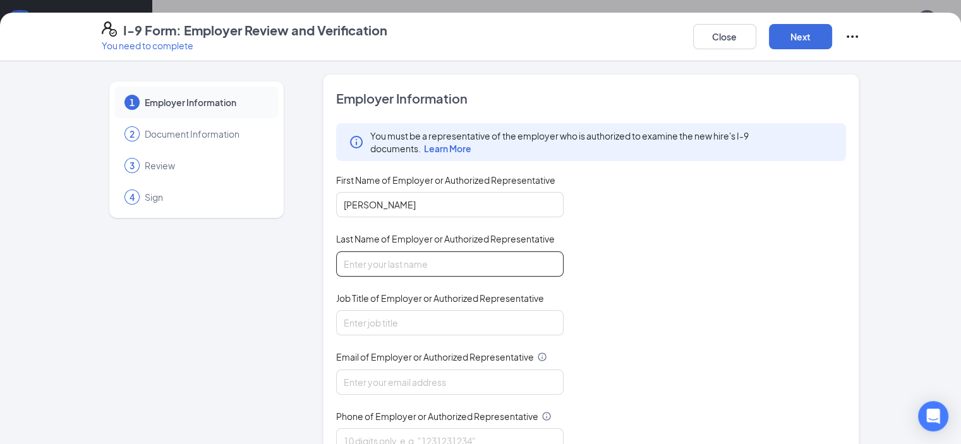
click at [373, 258] on input "Last Name of Employer or Authorized Representative" at bounding box center [450, 264] width 228 height 25
type input "Taylor"
click at [344, 315] on input "Job Title of Employer or Authorized Representative" at bounding box center [450, 322] width 228 height 25
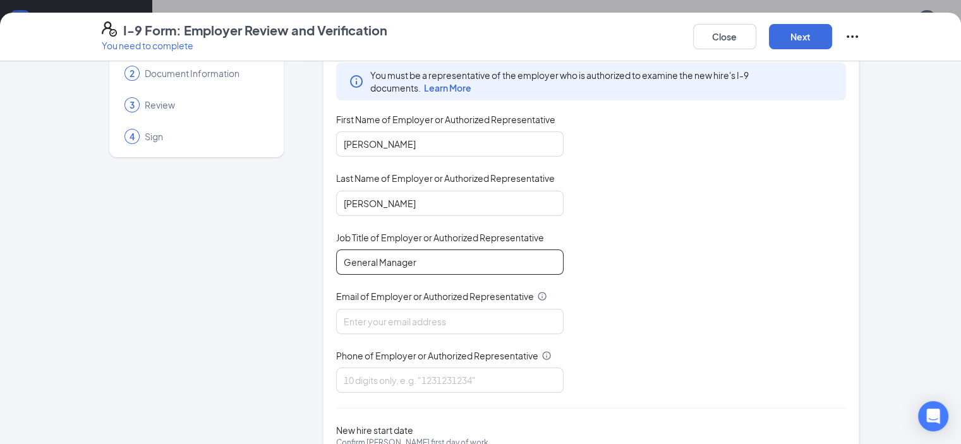
scroll to position [126, 0]
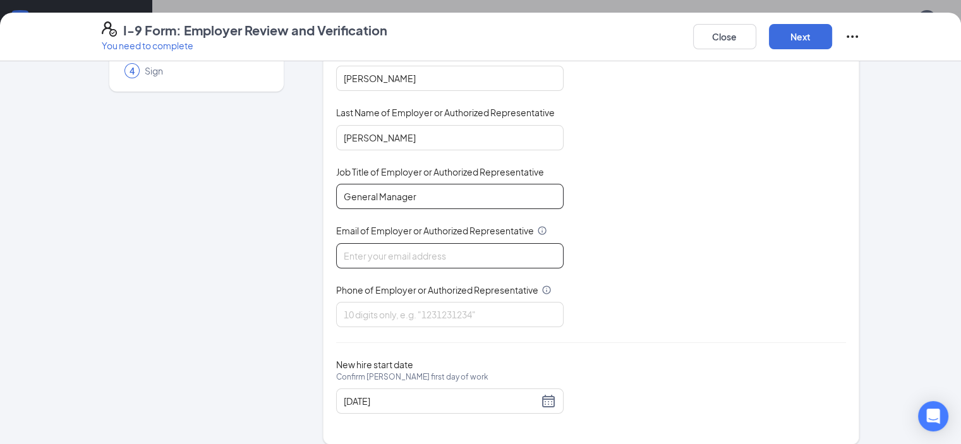
type input "General Manager"
click at [341, 252] on input "Email of Employer or Authorized Representative" at bounding box center [450, 255] width 228 height 25
type input "ttaylor@zaxbysfsrg.com"
click at [336, 315] on input "Phone of Employer or Authorized Representative" at bounding box center [450, 314] width 228 height 25
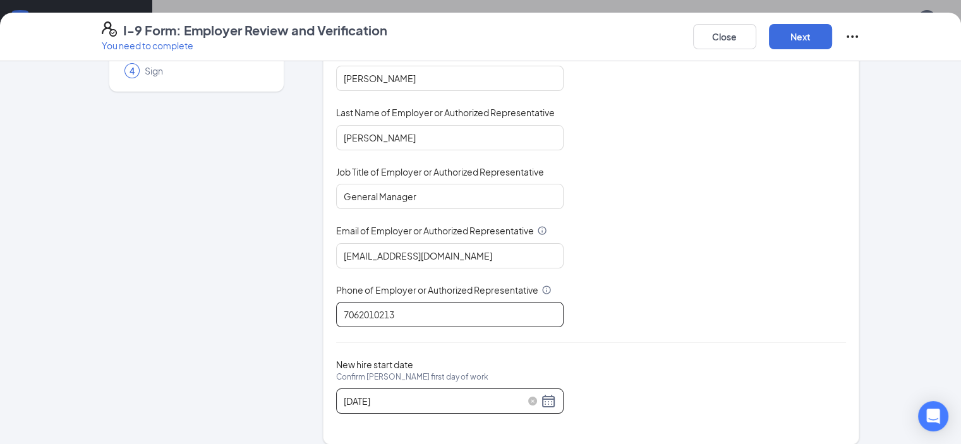
type input "7062010213"
click at [513, 401] on div "08/23/2025" at bounding box center [450, 401] width 212 height 15
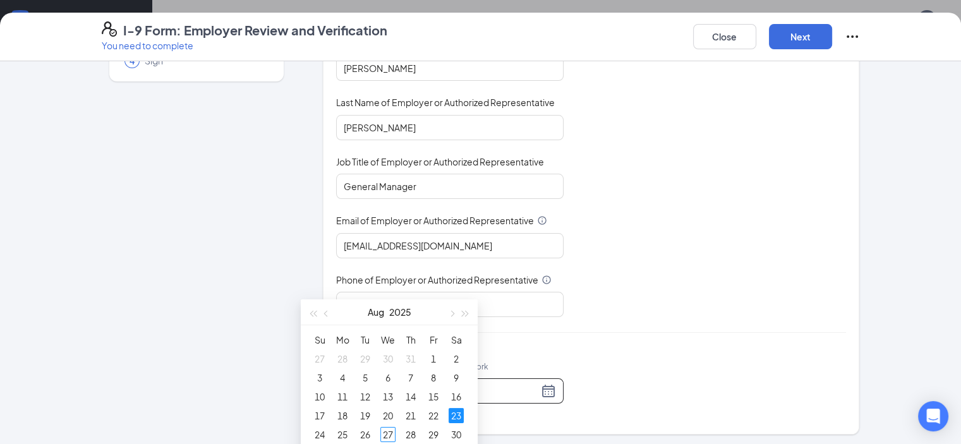
scroll to position [316, 0]
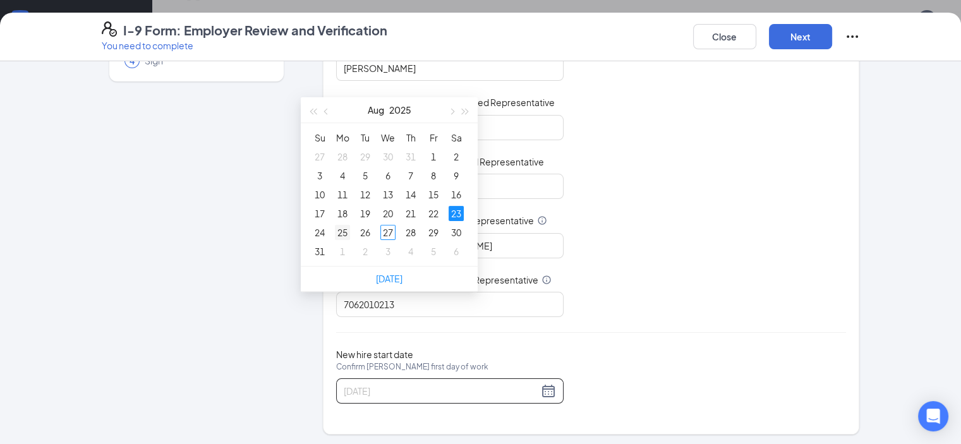
type input "08/25/2025"
click at [346, 229] on div "25" at bounding box center [342, 232] width 15 height 15
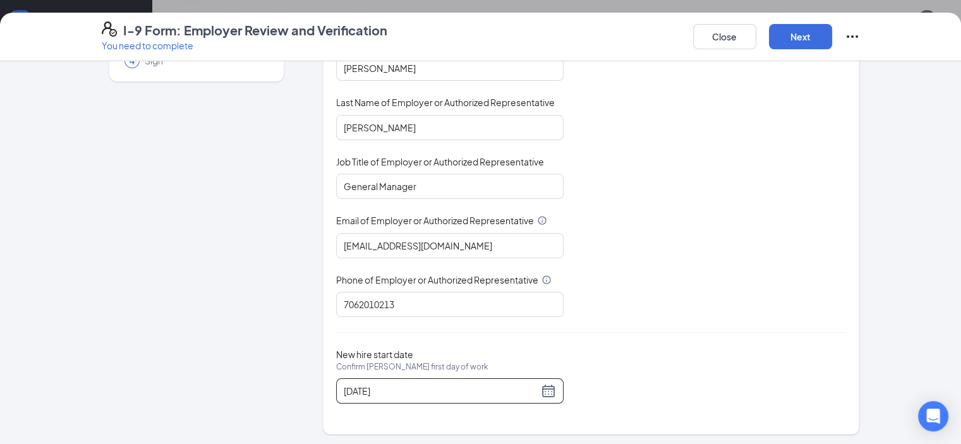
click at [685, 267] on div "You must be a representative of the employer who is authorized to examine the n…" at bounding box center [591, 152] width 511 height 331
click at [832, 42] on button "Next" at bounding box center [800, 36] width 63 height 25
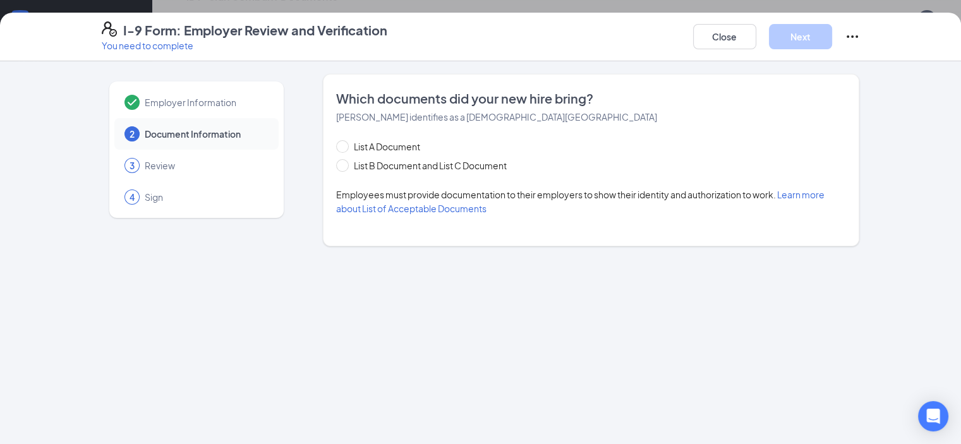
scroll to position [0, 0]
click at [336, 163] on input "List B Document and List C Document" at bounding box center [340, 163] width 9 height 9
radio input "true"
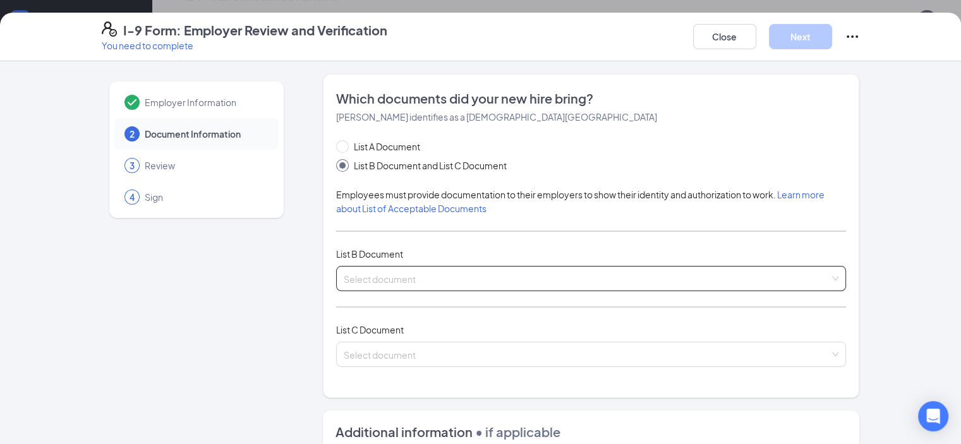
click at [344, 278] on input "search" at bounding box center [587, 276] width 487 height 19
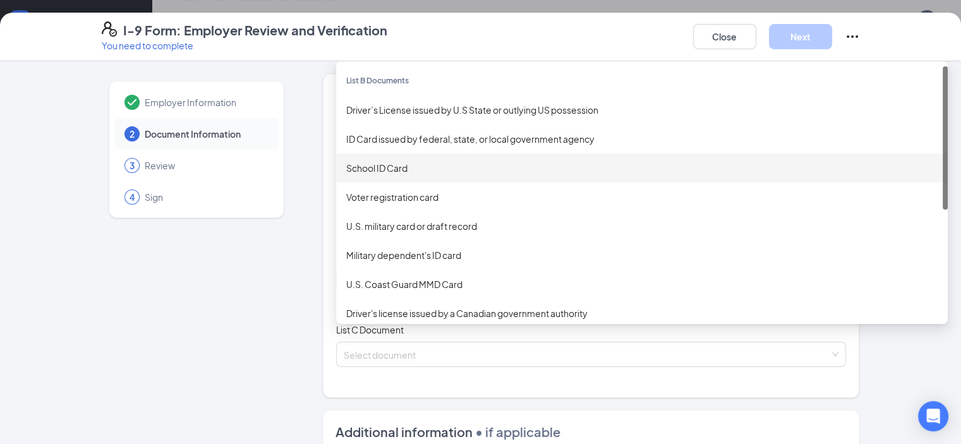
click at [370, 166] on div "School ID Card" at bounding box center [642, 168] width 592 height 14
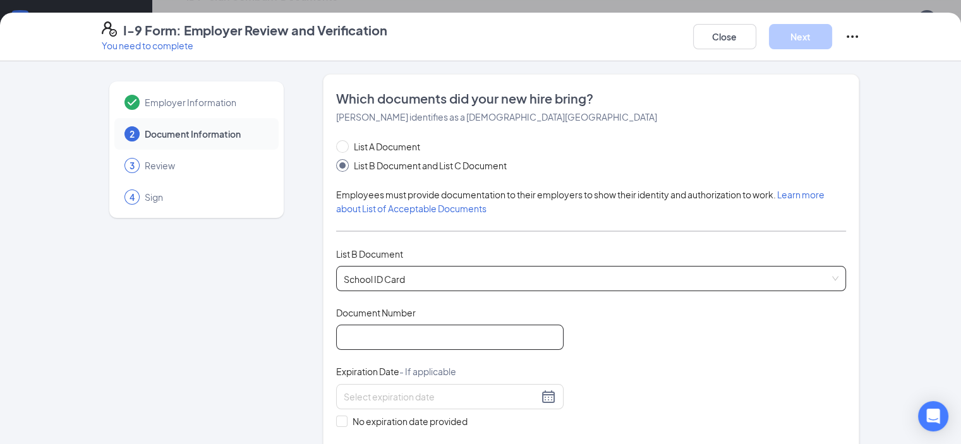
click at [356, 343] on input "Document Number" at bounding box center [450, 337] width 228 height 25
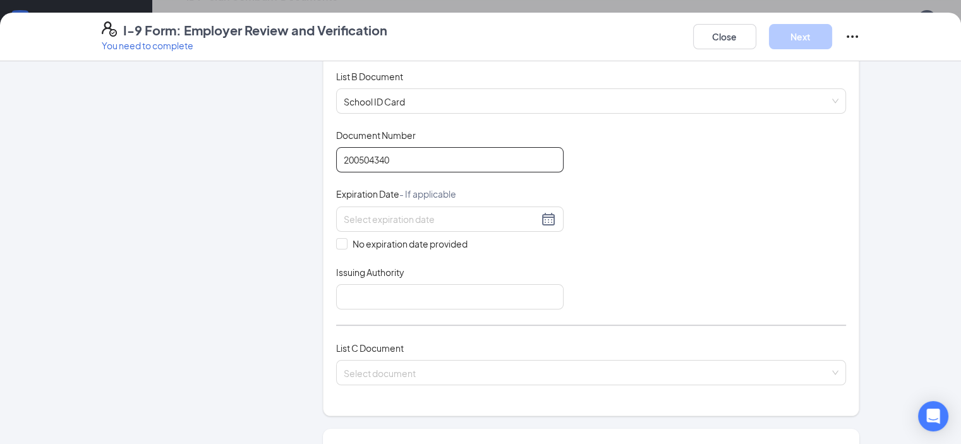
scroll to position [190, 0]
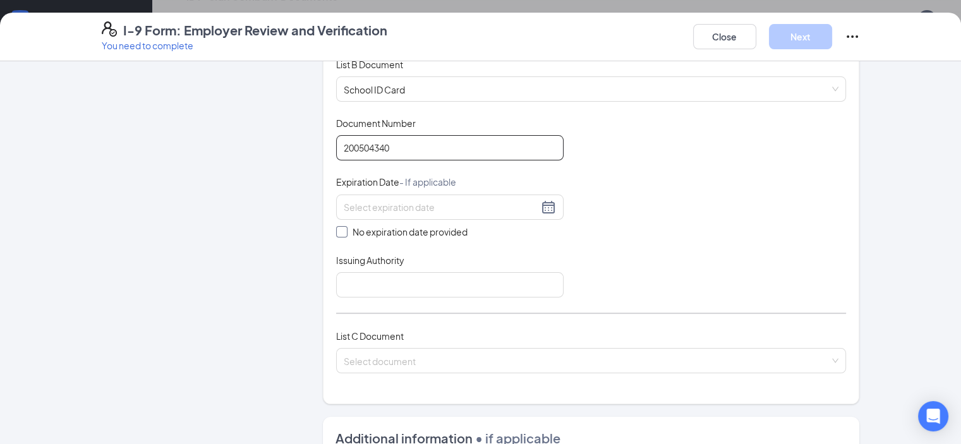
type input "200504340"
click at [336, 231] on input "No expiration date provided" at bounding box center [340, 230] width 9 height 9
checkbox input "true"
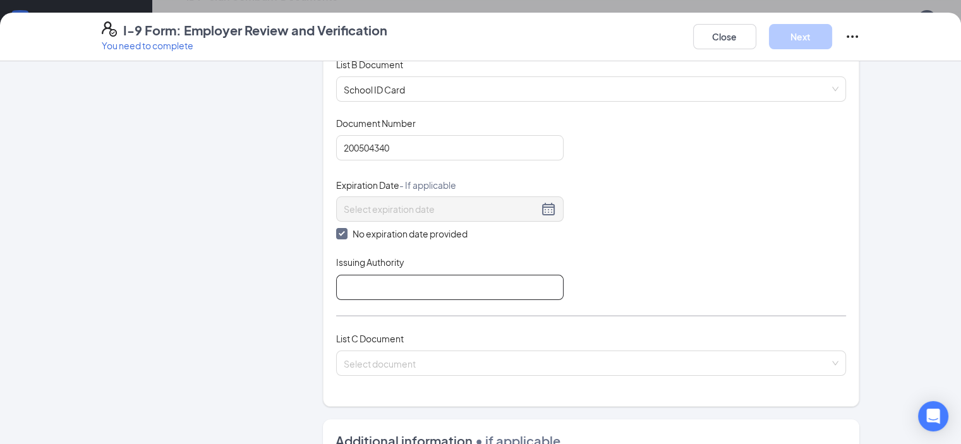
click at [358, 282] on input "Issuing Authority" at bounding box center [450, 287] width 228 height 25
type input "Mill Creek High School"
click at [830, 356] on input "search" at bounding box center [587, 360] width 487 height 19
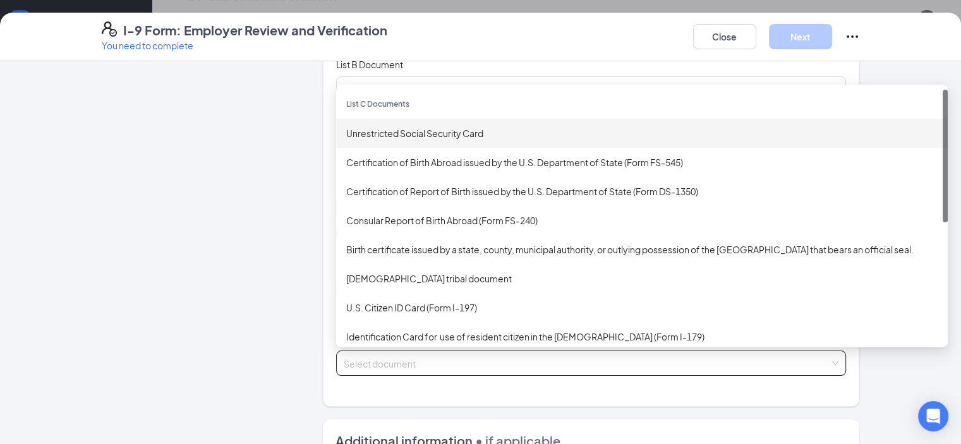
click at [403, 138] on div "Unrestricted Social Security Card" at bounding box center [642, 133] width 612 height 29
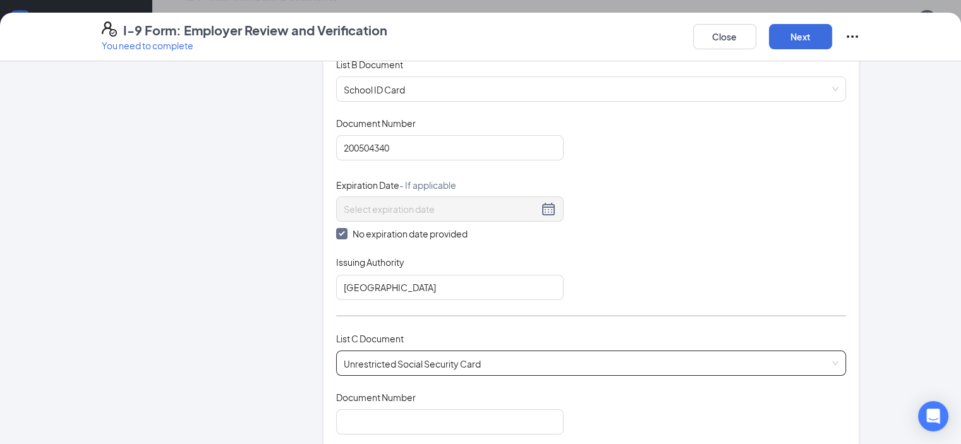
scroll to position [316, 0]
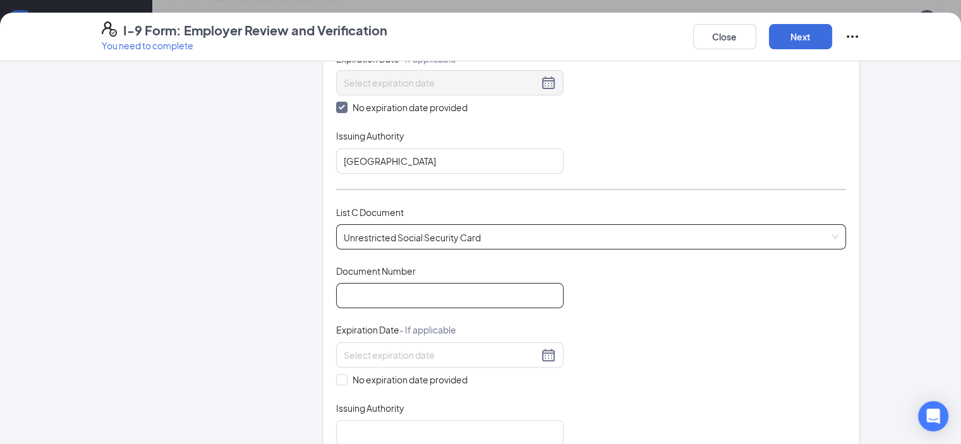
click at [387, 286] on input "Document Number" at bounding box center [450, 295] width 228 height 25
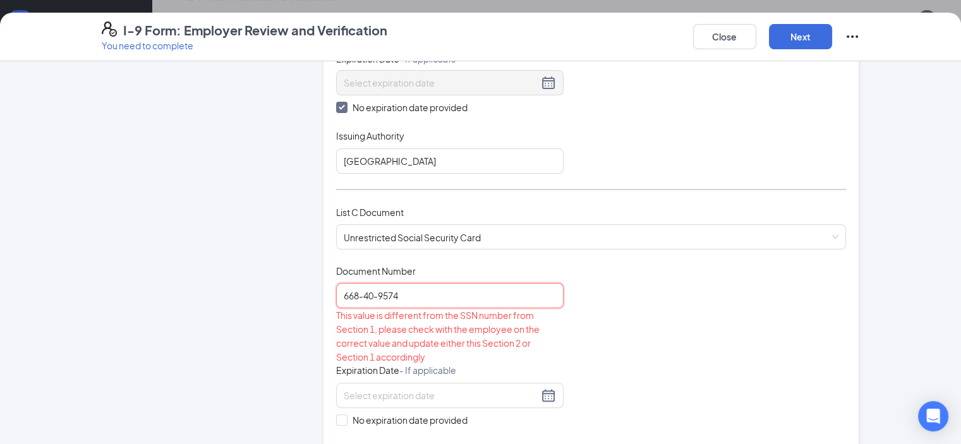
click at [336, 293] on input "668-40-9574" at bounding box center [450, 295] width 228 height 25
click at [340, 294] on input "66840-9574" at bounding box center [450, 295] width 228 height 25
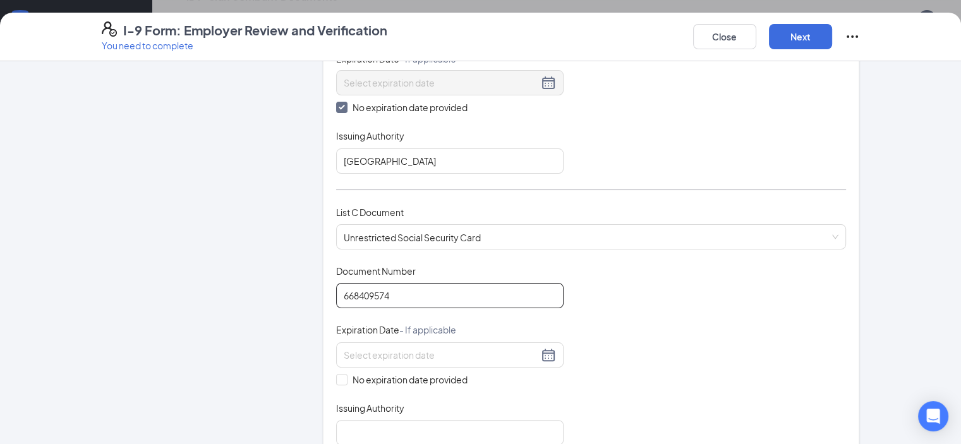
type input "668409574"
click at [619, 319] on div "Document Title Unrestricted Social Security Card Document Number 668409574 Expi…" at bounding box center [591, 355] width 511 height 181
click at [336, 378] on input "No expiration date provided" at bounding box center [340, 378] width 9 height 9
checkbox input "true"
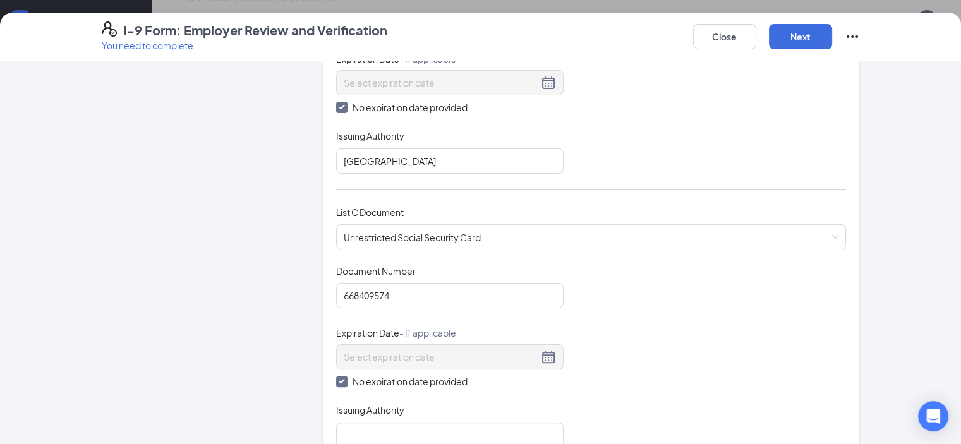
scroll to position [442, 0]
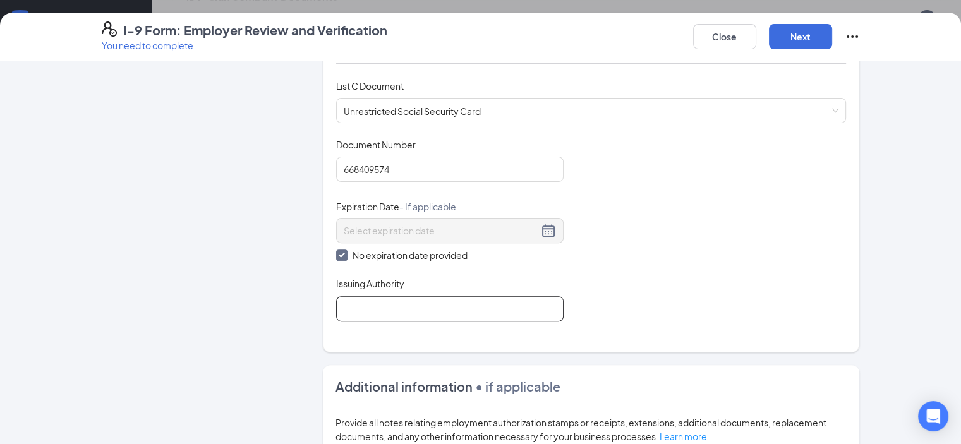
click at [349, 308] on input "Issuing Authority" at bounding box center [450, 308] width 228 height 25
type input "Social Security Administration"
click at [657, 298] on div "Document Title Unrestricted Social Security Card Document Number 668409574 Expi…" at bounding box center [591, 229] width 511 height 183
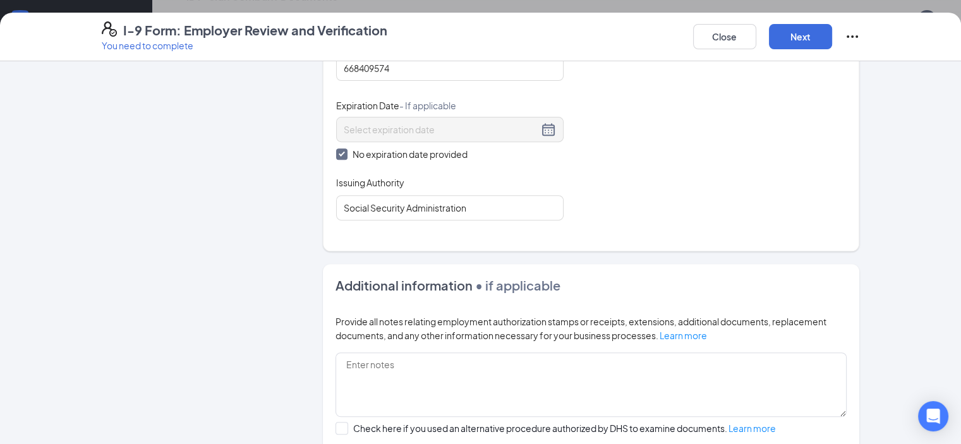
scroll to position [681, 0]
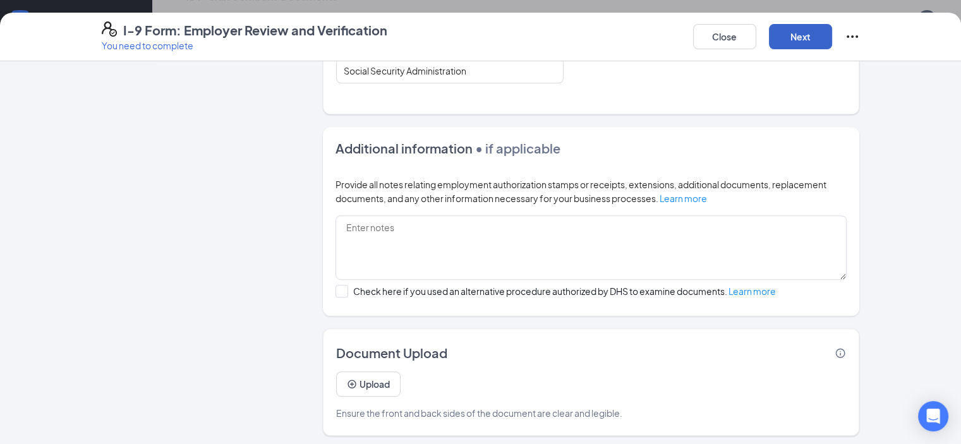
click at [832, 33] on button "Next" at bounding box center [800, 36] width 63 height 25
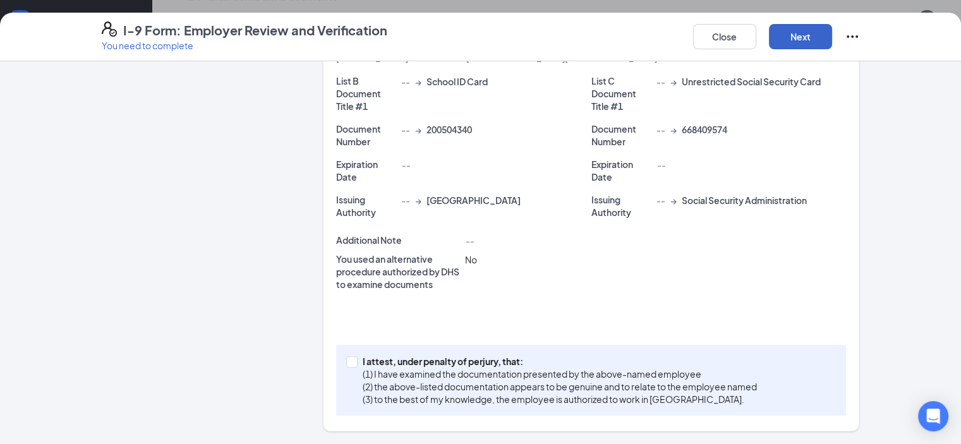
scroll to position [271, 0]
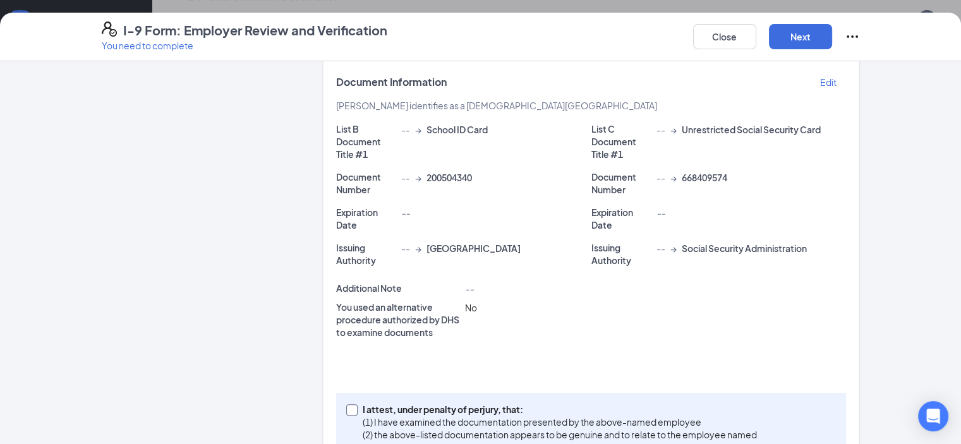
click at [346, 404] on input "I attest, under penalty of perjury, that: (1) I have examined the documentation…" at bounding box center [350, 408] width 9 height 9
checkbox input "true"
click at [832, 39] on button "Next" at bounding box center [800, 36] width 63 height 25
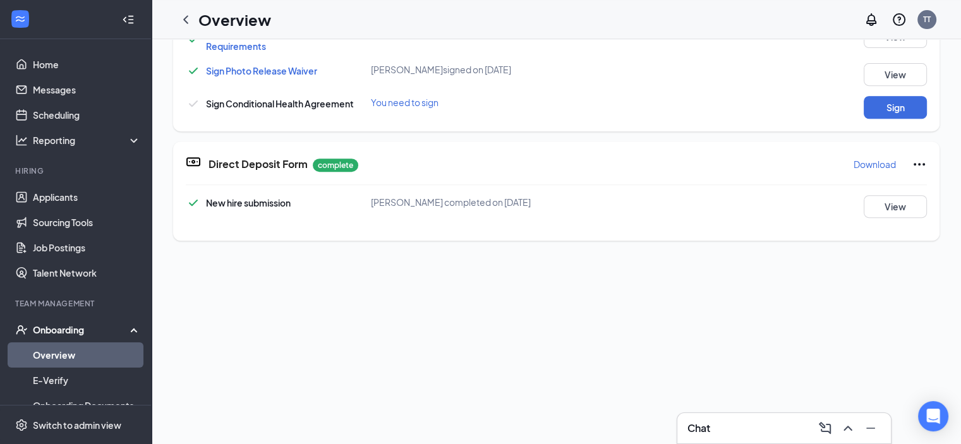
scroll to position [10, 0]
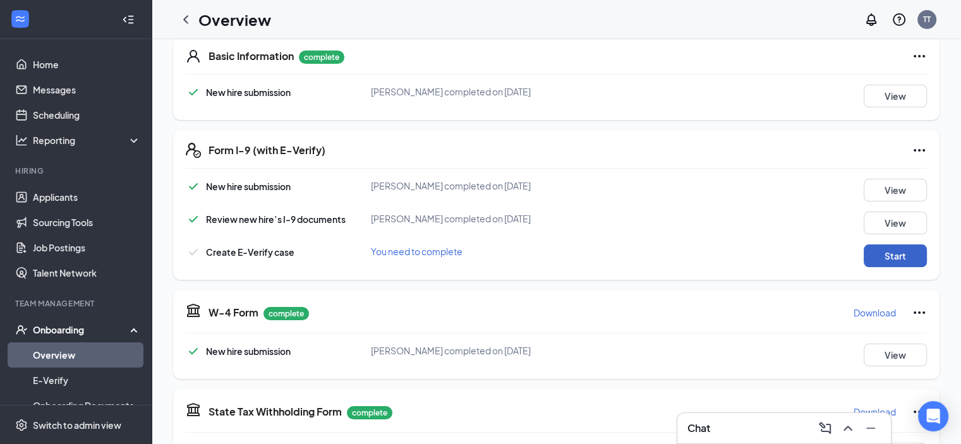
click at [884, 257] on button "Start" at bounding box center [895, 256] width 63 height 23
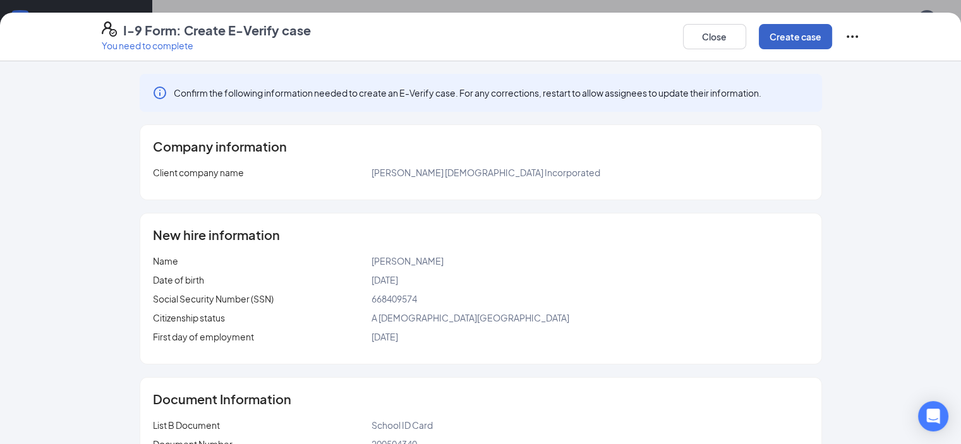
click at [832, 39] on button "Create case" at bounding box center [795, 36] width 73 height 25
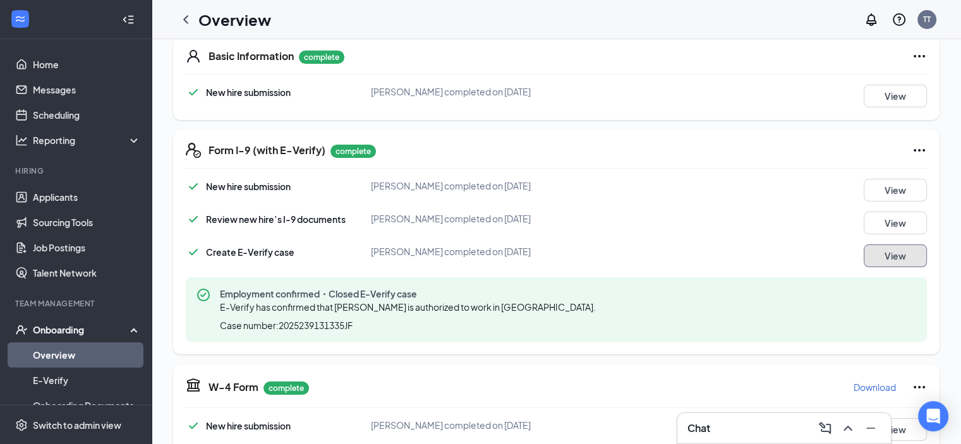
scroll to position [506, 0]
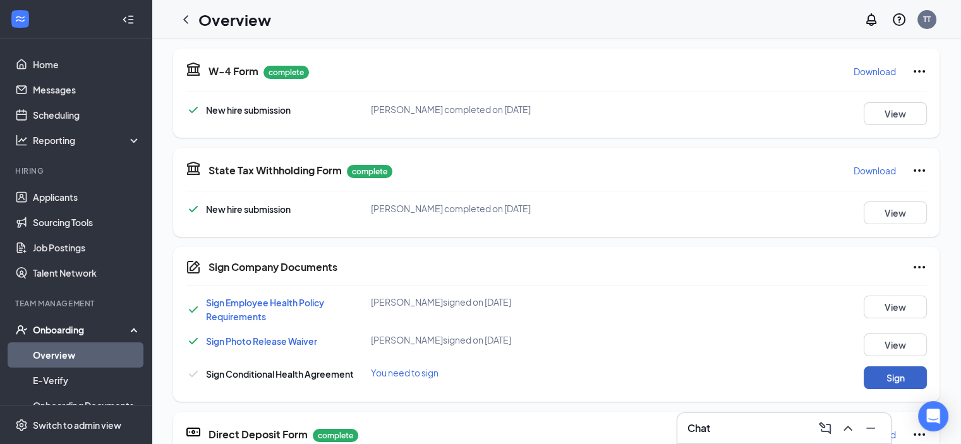
click at [873, 386] on button "Sign" at bounding box center [895, 378] width 63 height 23
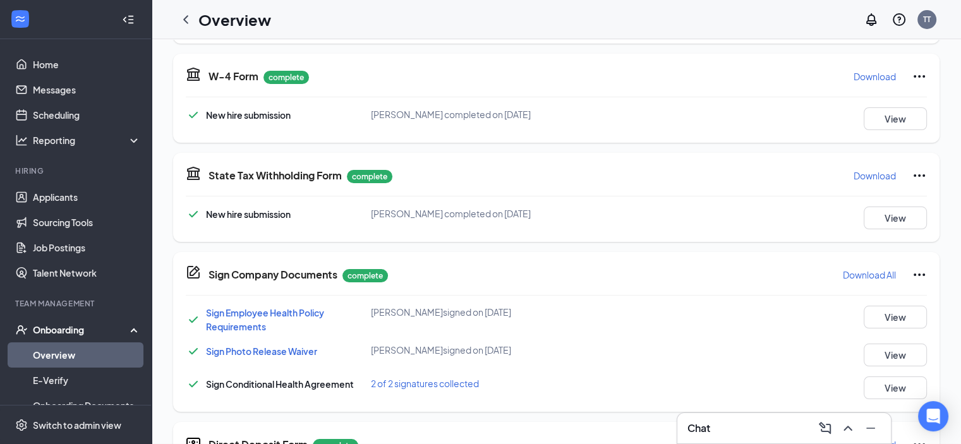
scroll to position [15, 0]
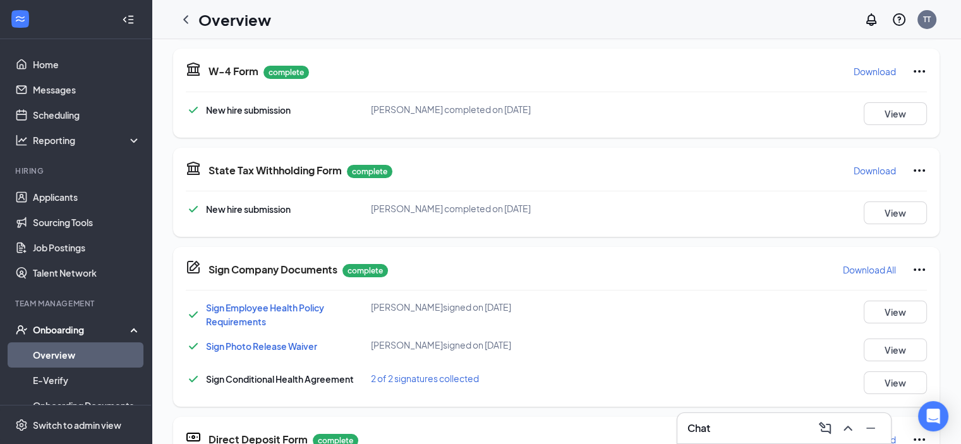
click at [428, 379] on span "2 of 2 signatures collected" at bounding box center [425, 378] width 108 height 11
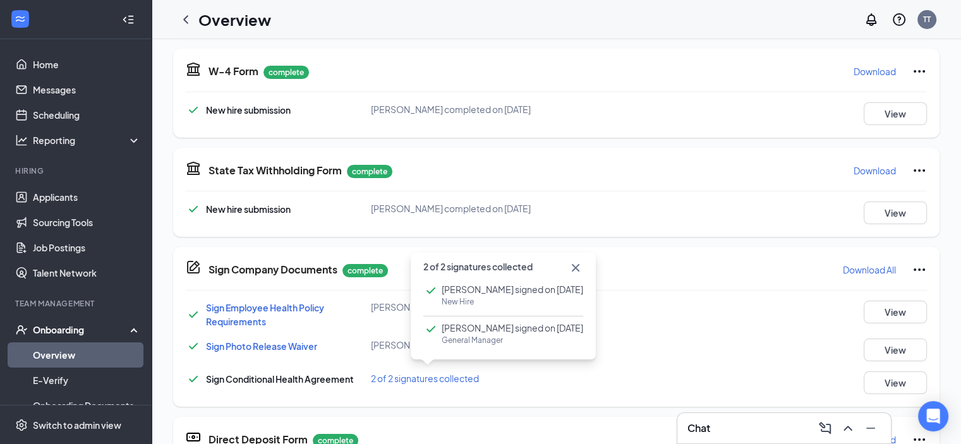
click at [492, 324] on span "Tim Taylor signed on Aug 27" at bounding box center [513, 328] width 142 height 13
click at [726, 356] on div "Sign Photo Release Waiver Dylan M Davis signed on Aug 14 View" at bounding box center [556, 350] width 741 height 23
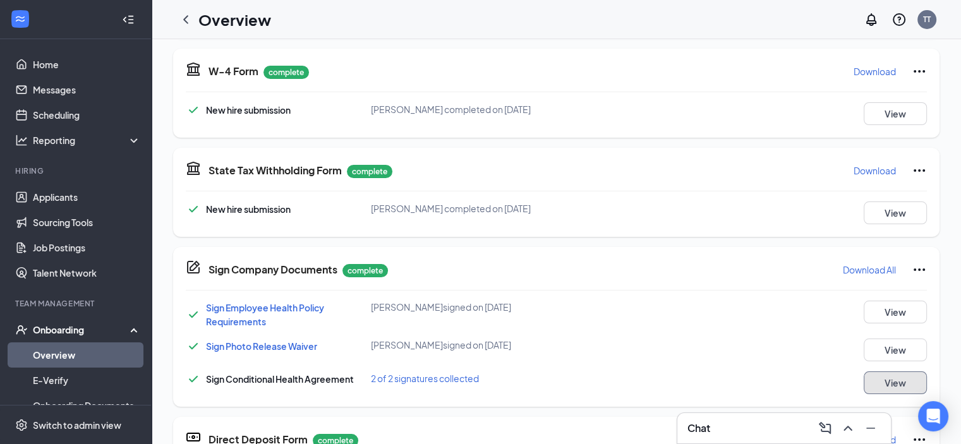
click at [887, 380] on button "View" at bounding box center [895, 383] width 63 height 23
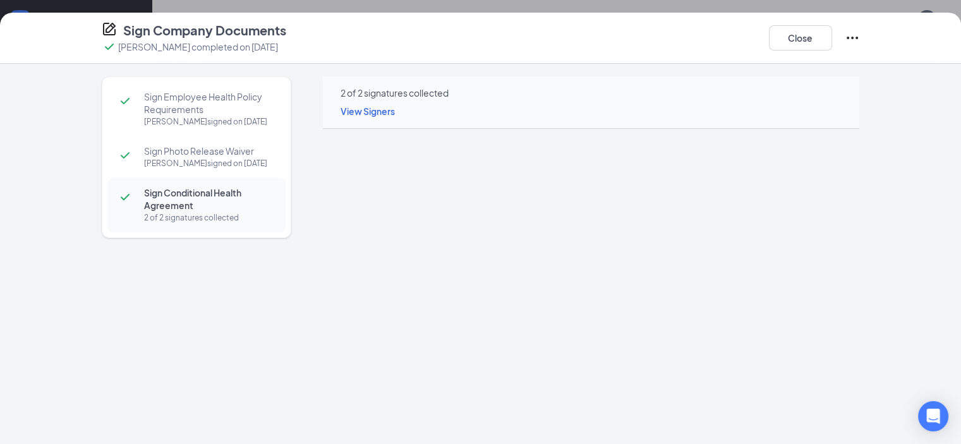
click at [349, 109] on span "View Signers" at bounding box center [368, 111] width 54 height 11
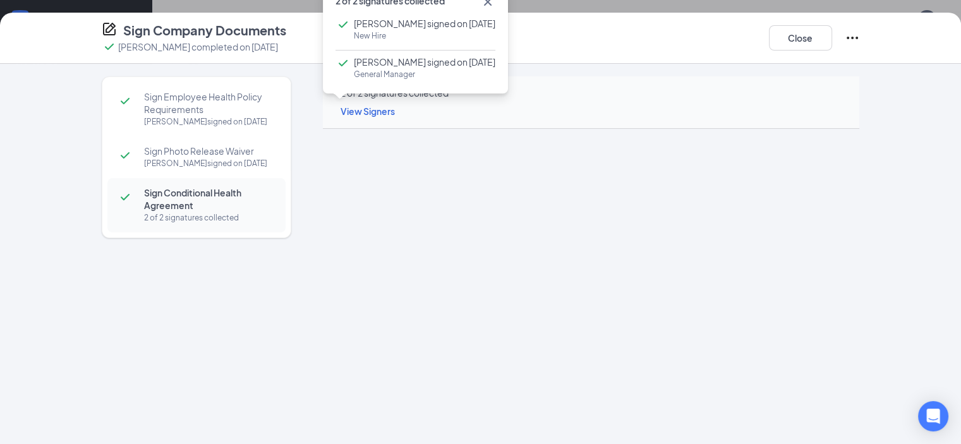
click at [656, 105] on div "View Signers" at bounding box center [594, 111] width 507 height 14
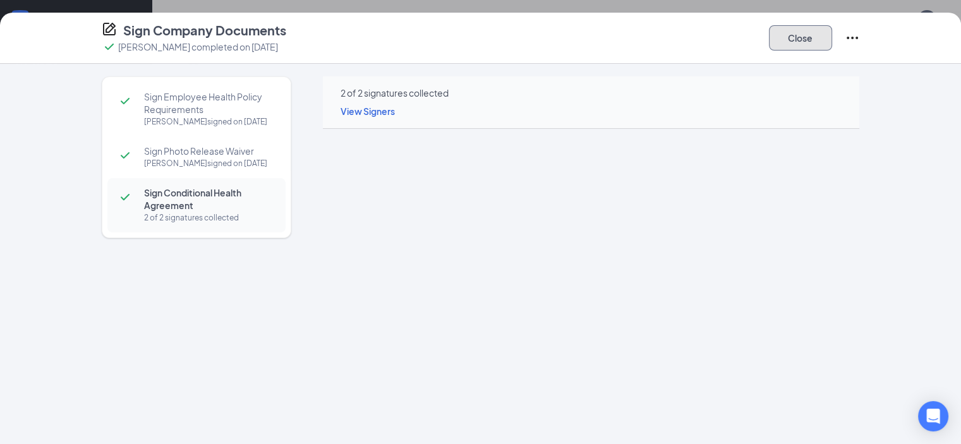
click at [832, 37] on button "Close" at bounding box center [800, 37] width 63 height 25
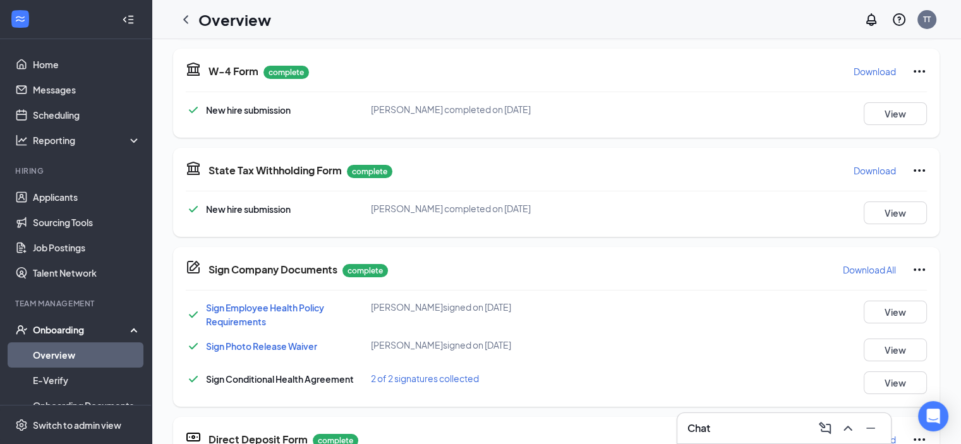
click at [858, 265] on p "Download All" at bounding box center [869, 270] width 53 height 13
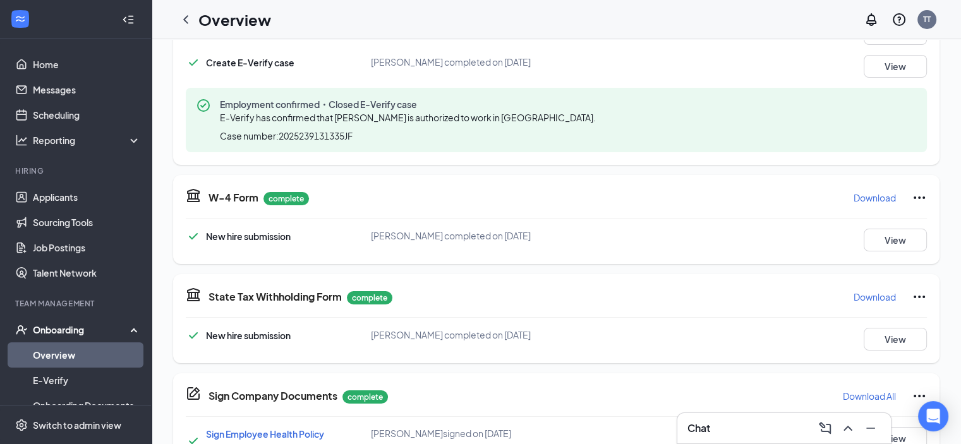
scroll to position [632, 0]
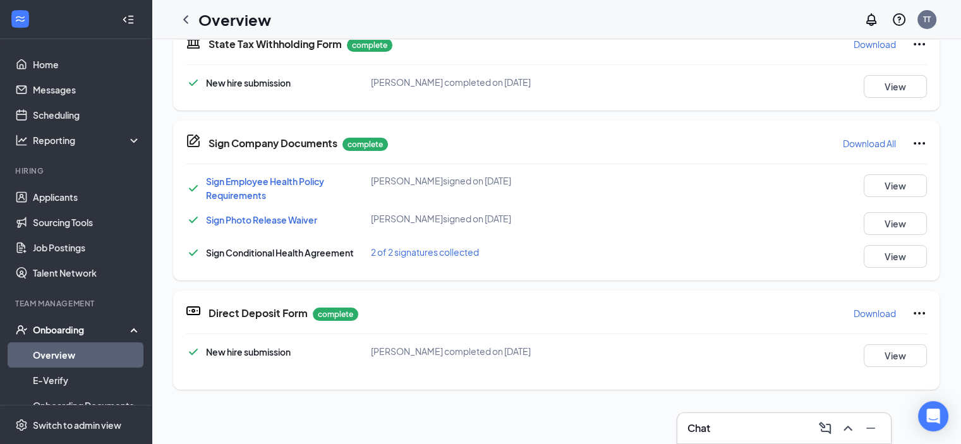
click at [854, 140] on p "Download All" at bounding box center [869, 143] width 53 height 13
click at [59, 358] on link "Overview" at bounding box center [87, 355] width 108 height 25
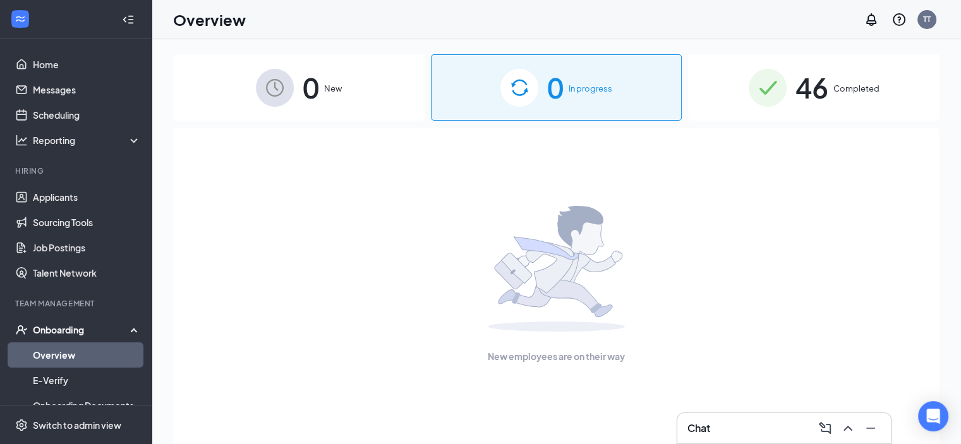
click at [821, 88] on span "46" at bounding box center [812, 88] width 33 height 44
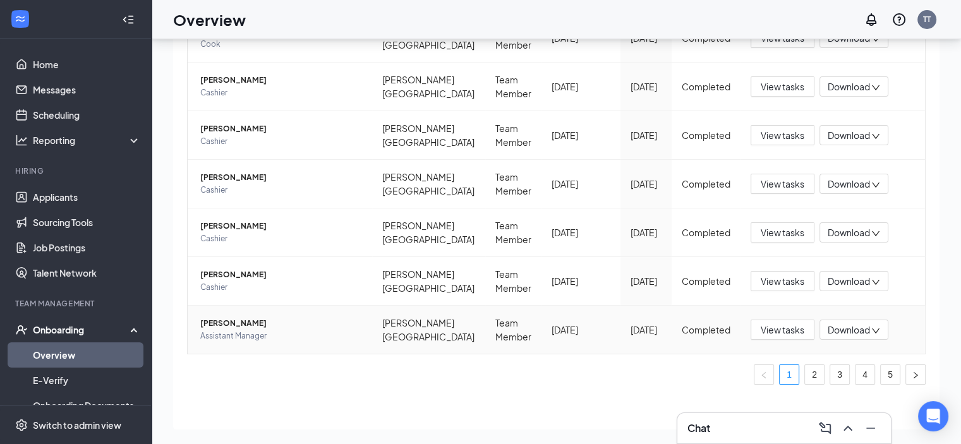
scroll to position [57, 0]
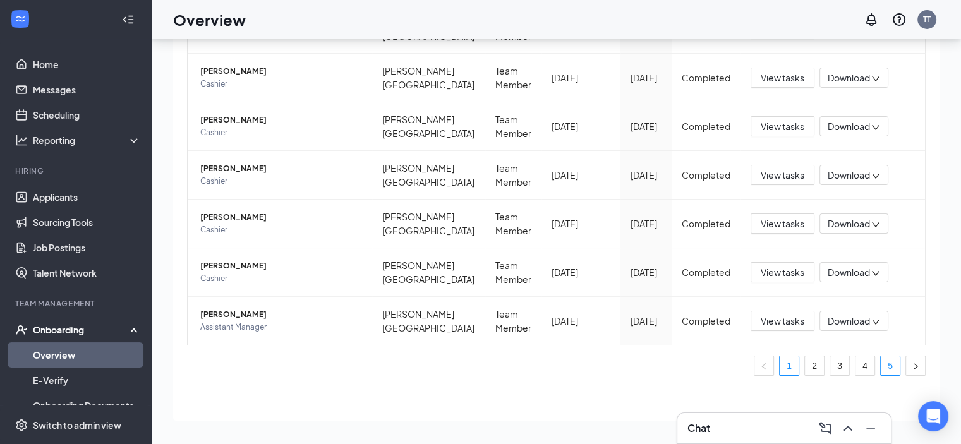
click at [881, 361] on link "5" at bounding box center [890, 365] width 19 height 19
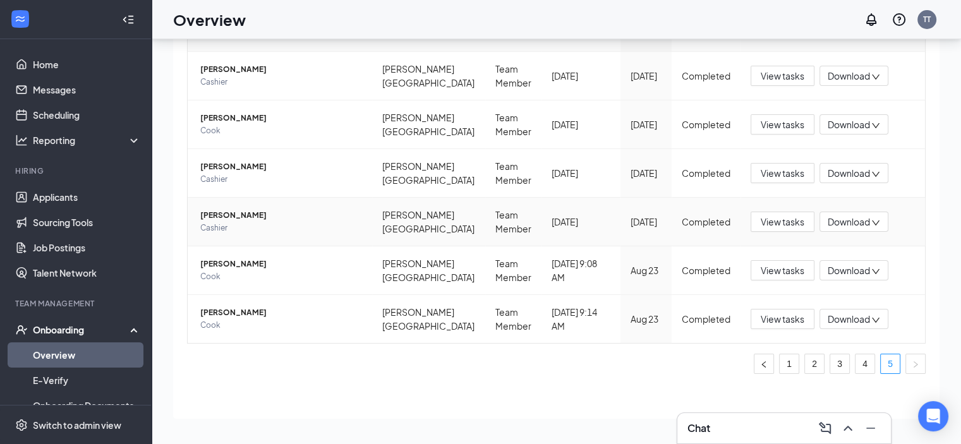
scroll to position [117, 0]
click at [213, 260] on span "Justin J JR." at bounding box center [281, 265] width 162 height 13
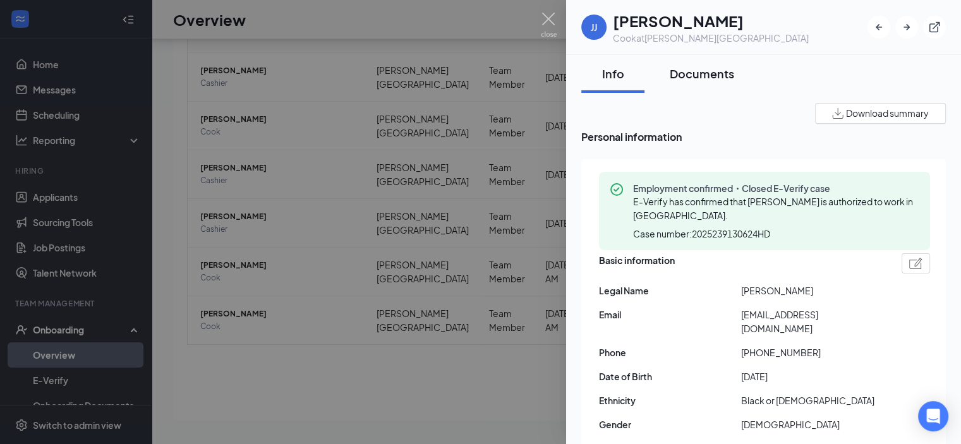
click at [712, 73] on div "Documents" at bounding box center [702, 74] width 64 height 16
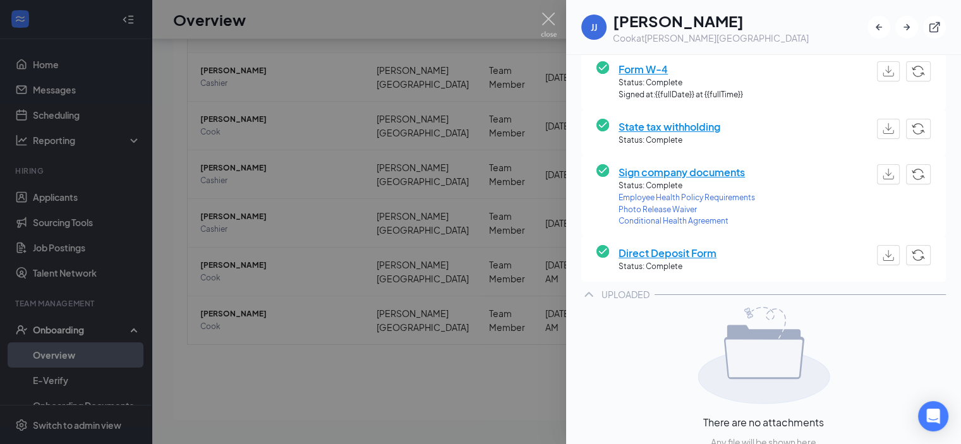
scroll to position [253, 0]
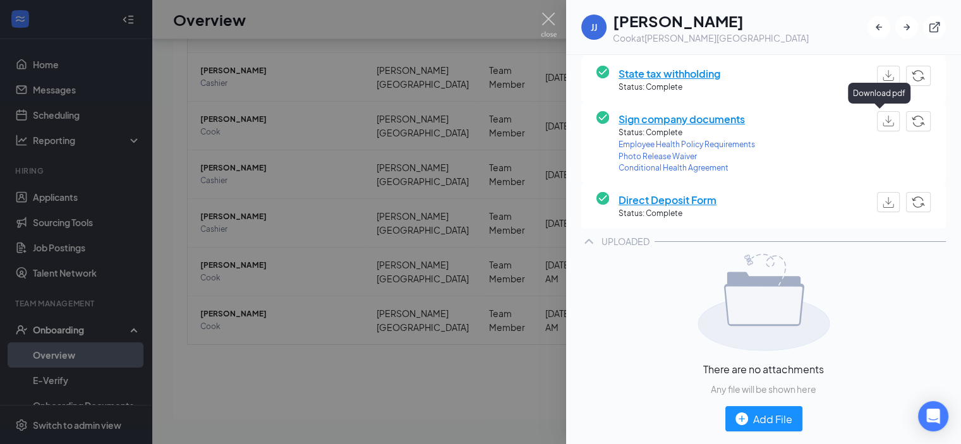
click at [883, 119] on img "button" at bounding box center [888, 121] width 11 height 11
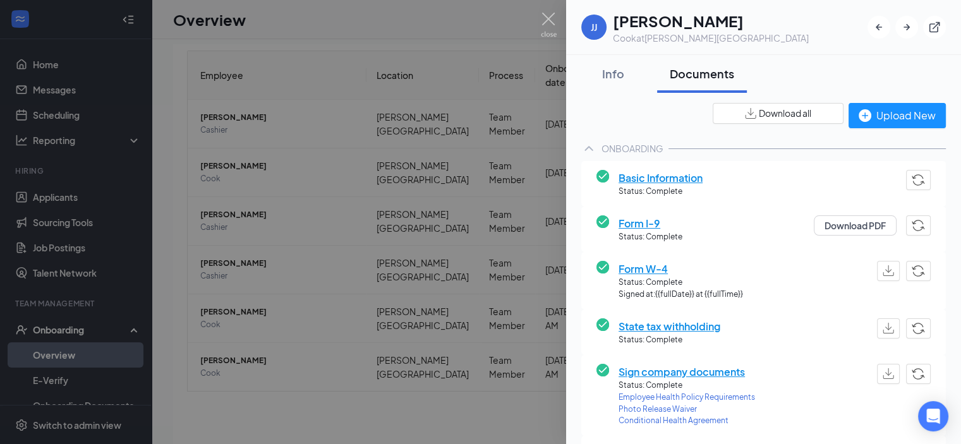
scroll to position [0, 0]
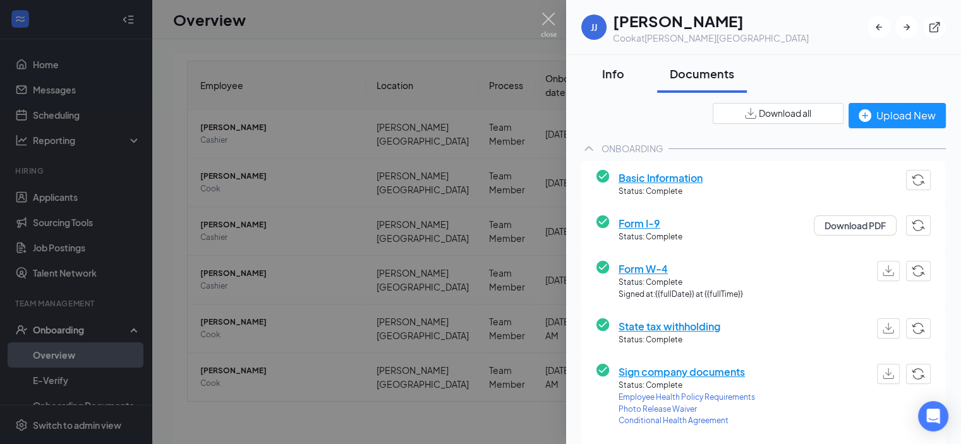
click at [618, 63] on button "Info" at bounding box center [612, 74] width 63 height 38
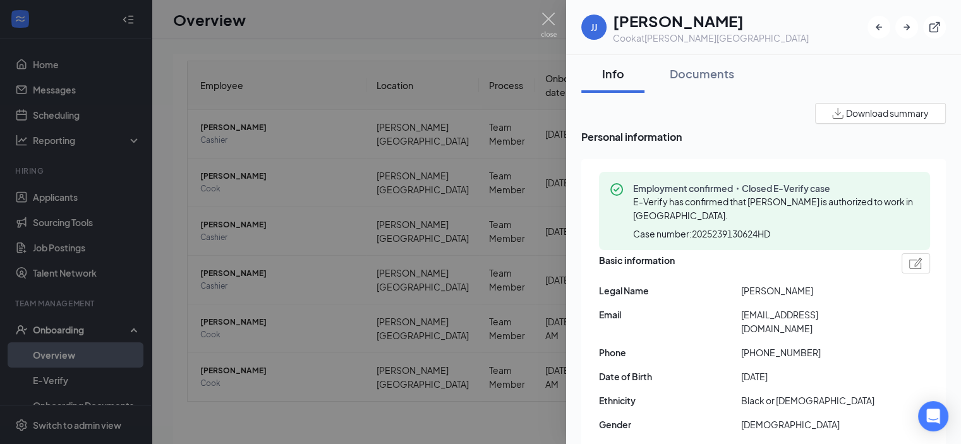
click at [870, 116] on span "Download summary" at bounding box center [887, 113] width 83 height 13
click at [313, 416] on div at bounding box center [480, 222] width 961 height 444
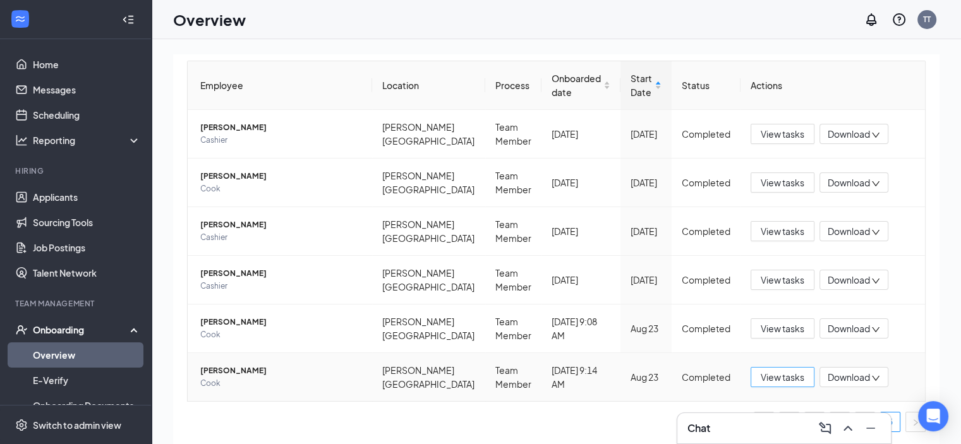
click at [777, 377] on span "View tasks" at bounding box center [783, 377] width 44 height 14
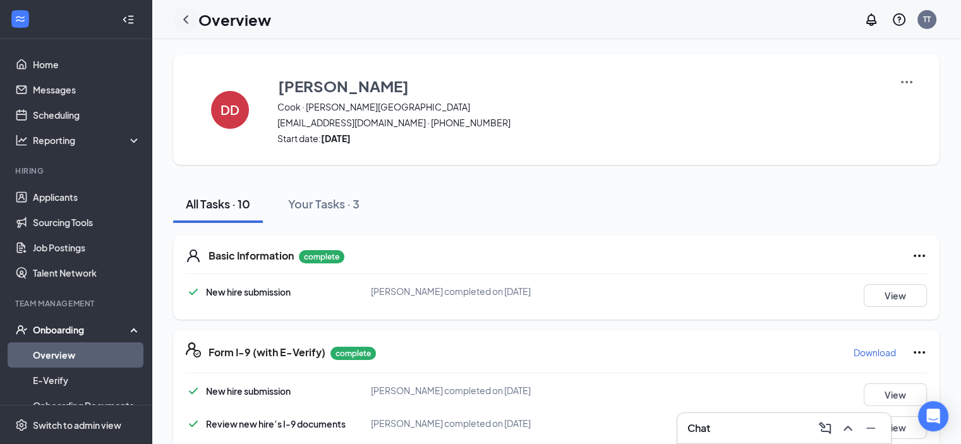
click at [186, 23] on icon "ChevronLeft" at bounding box center [185, 19] width 15 height 15
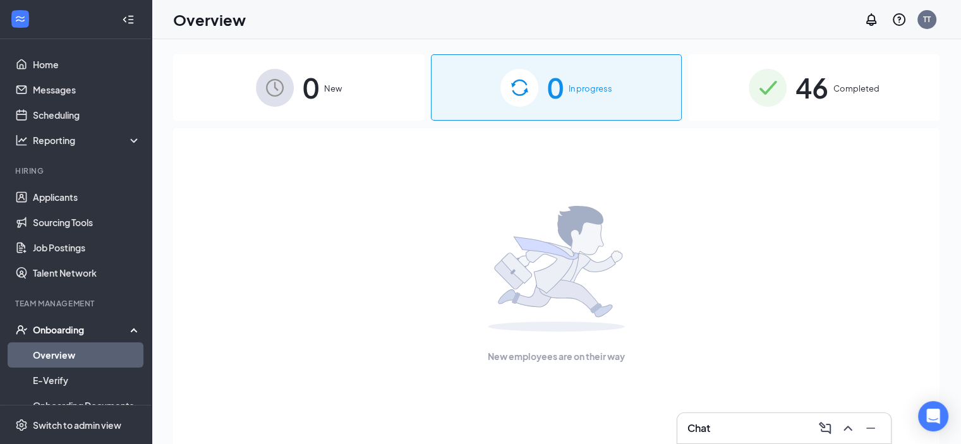
click at [807, 90] on span "46" at bounding box center [812, 88] width 33 height 44
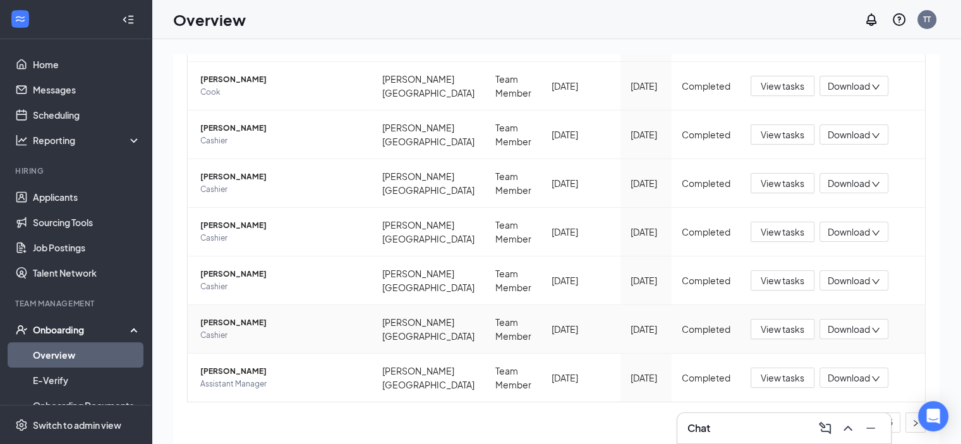
scroll to position [57, 0]
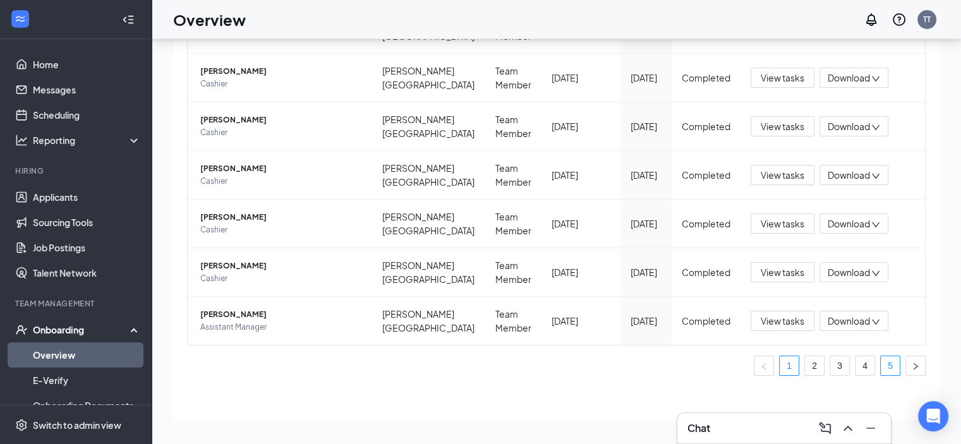
click at [884, 356] on link "5" at bounding box center [890, 365] width 19 height 19
click at [872, 323] on icon "down" at bounding box center [876, 321] width 9 height 9
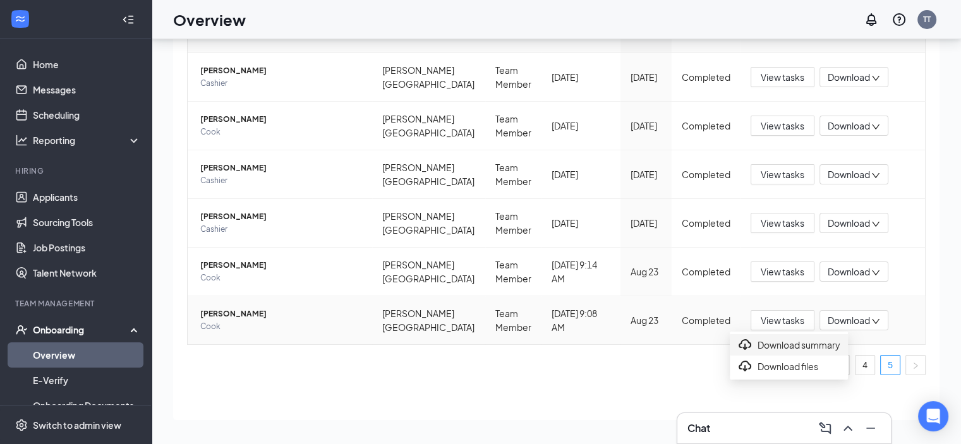
click at [841, 348] on div "Download summary" at bounding box center [789, 344] width 103 height 15
click at [872, 272] on icon "down" at bounding box center [876, 272] width 8 height 5
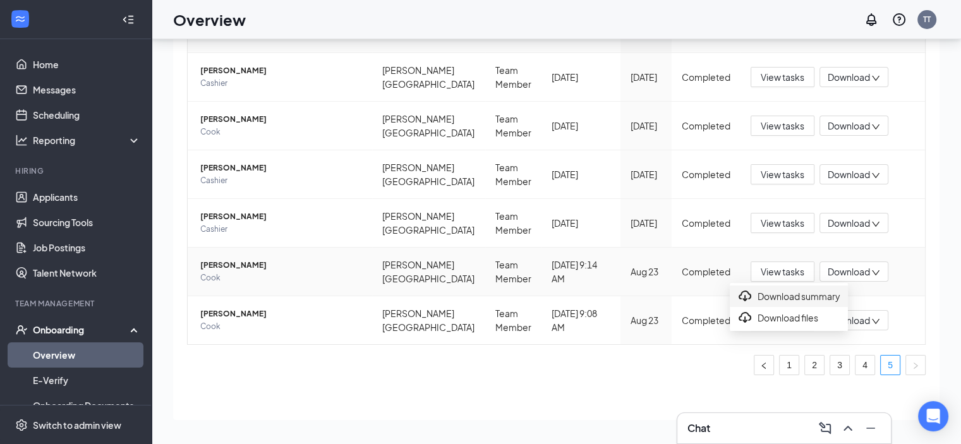
click at [777, 300] on div "Download summary" at bounding box center [789, 296] width 103 height 15
